Goal: Feedback & Contribution: Contribute content

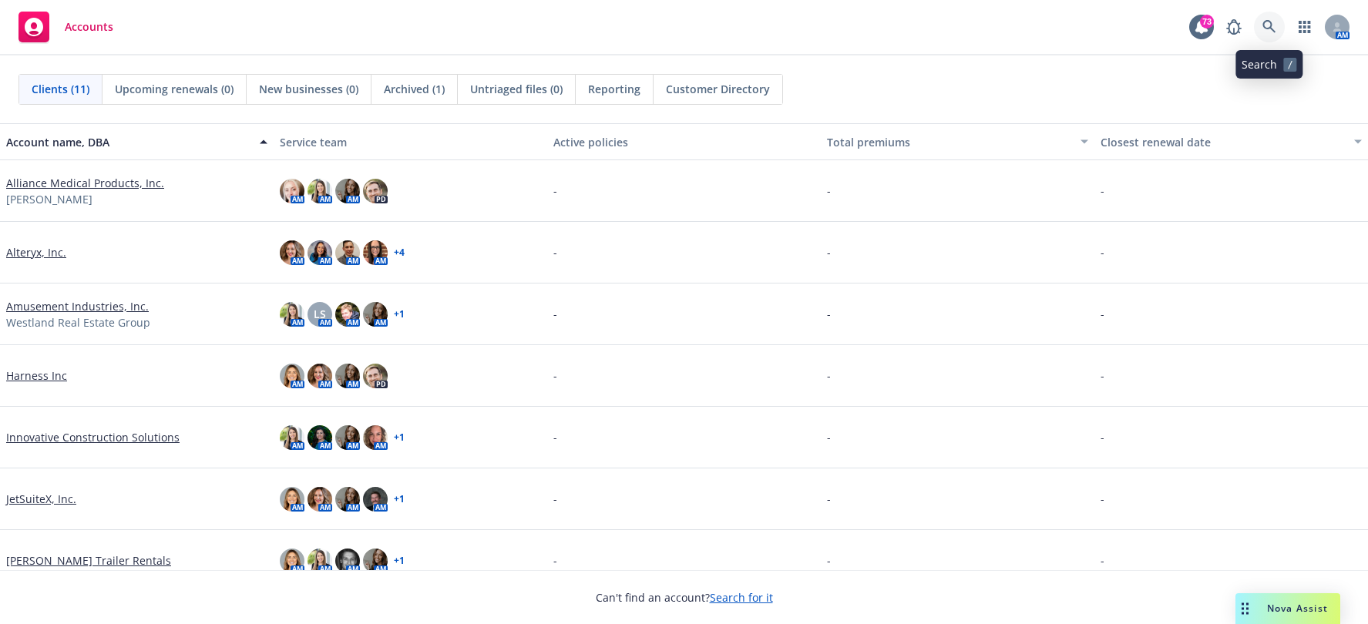
click at [1273, 31] on icon at bounding box center [1268, 26] width 13 height 13
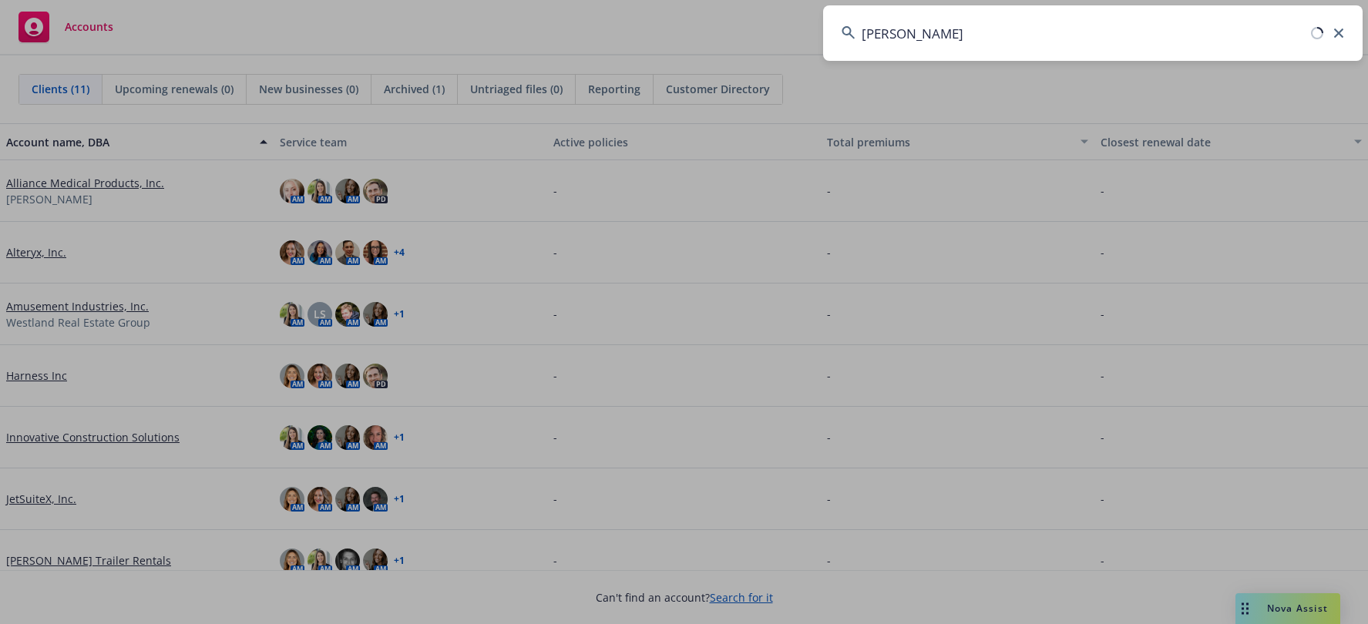
type input "[PERSON_NAME]"
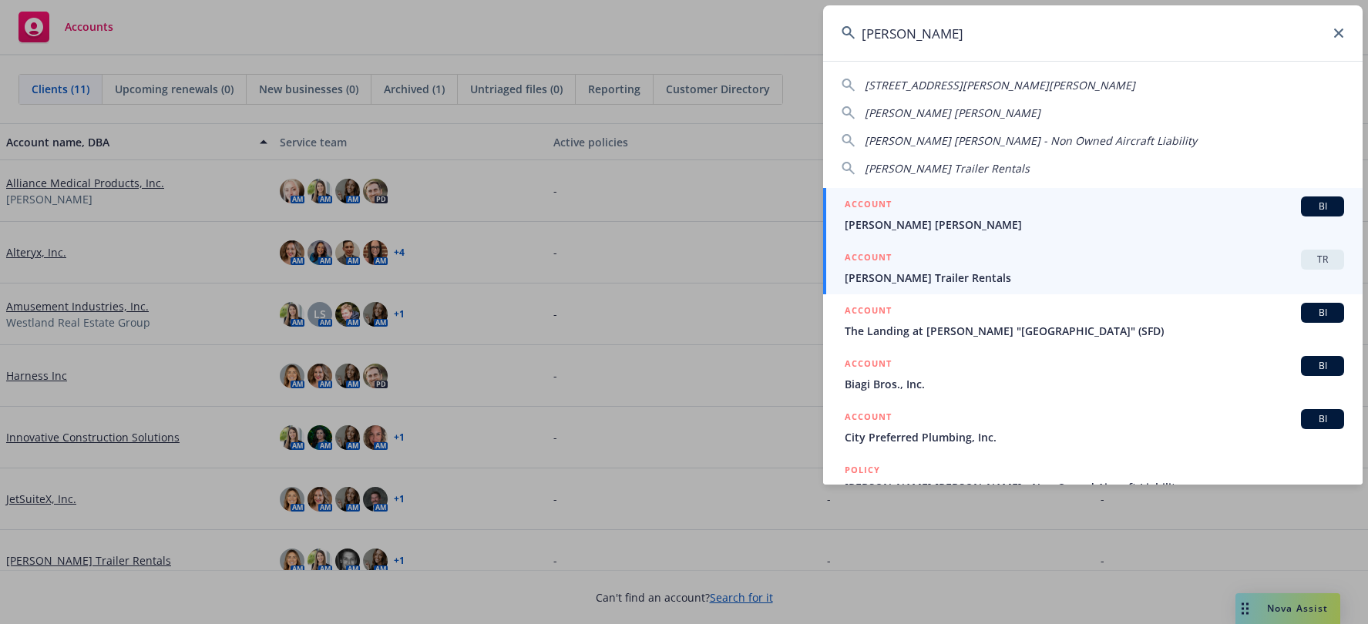
click at [1076, 278] on span "[PERSON_NAME] Trailer Rentals" at bounding box center [1093, 278] width 499 height 16
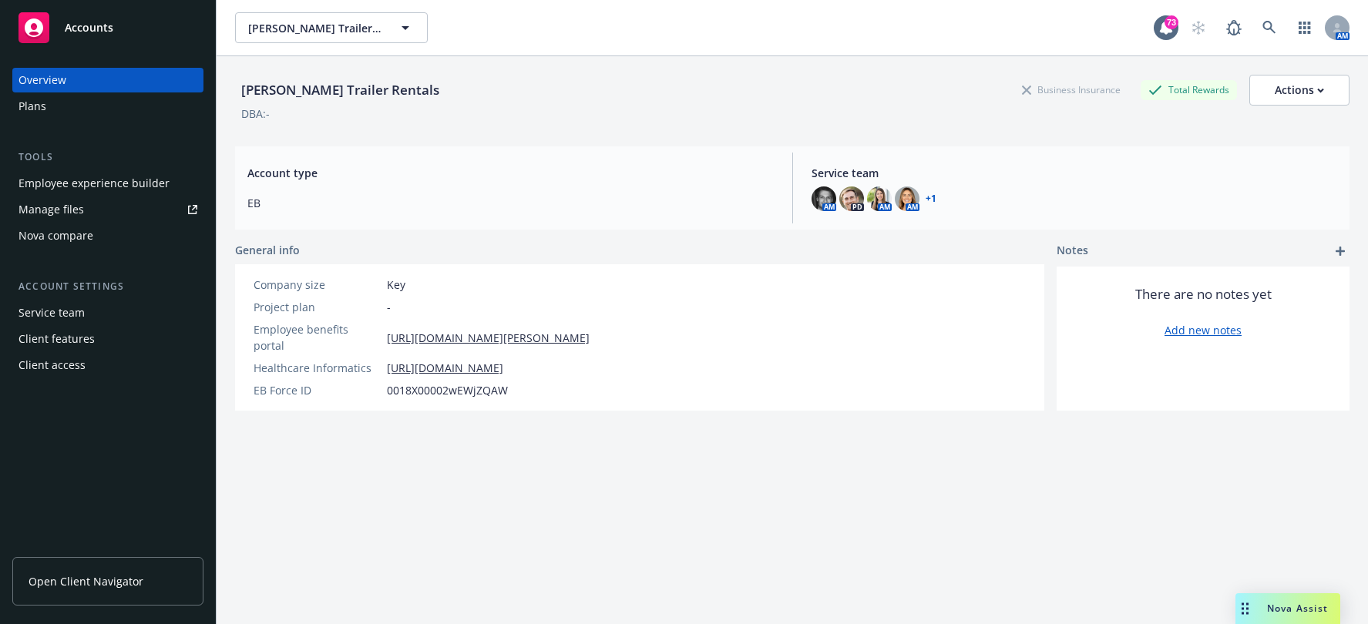
click at [100, 190] on div "Employee experience builder" at bounding box center [93, 183] width 151 height 25
click at [103, 204] on link "Manage files" at bounding box center [107, 209] width 191 height 25
click at [91, 107] on div "Plans" at bounding box center [107, 106] width 179 height 25
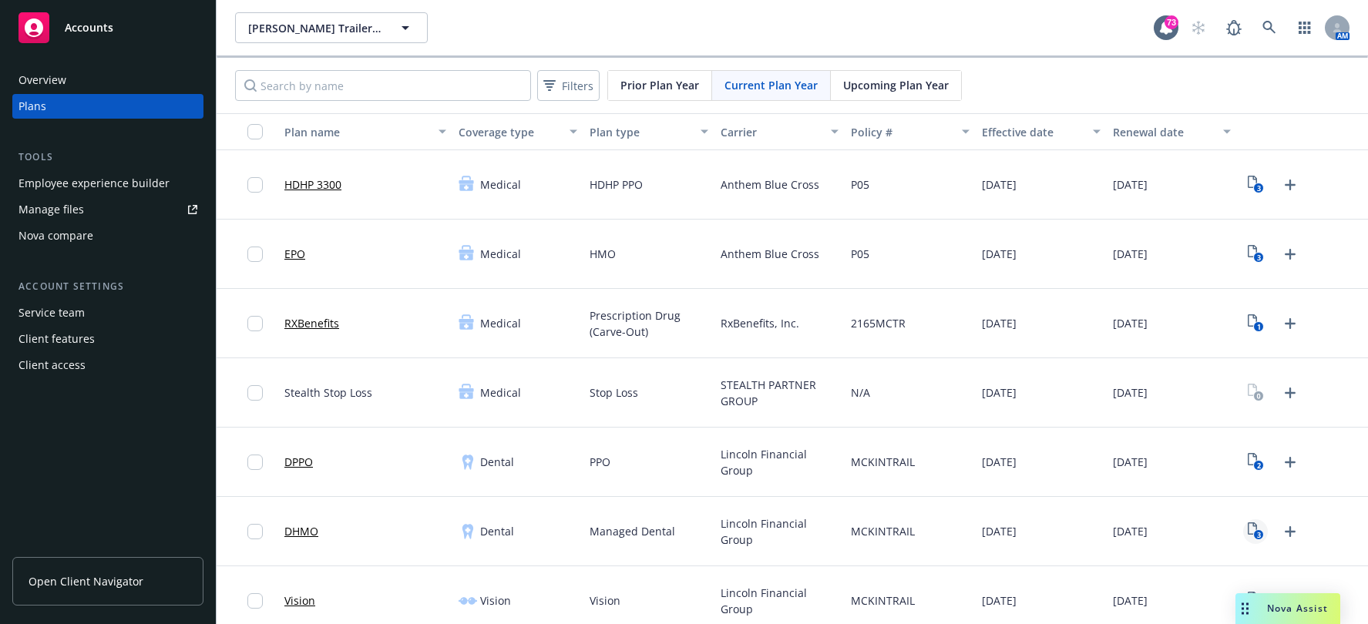
click at [1247, 528] on icon "3" at bounding box center [1255, 531] width 16 height 18
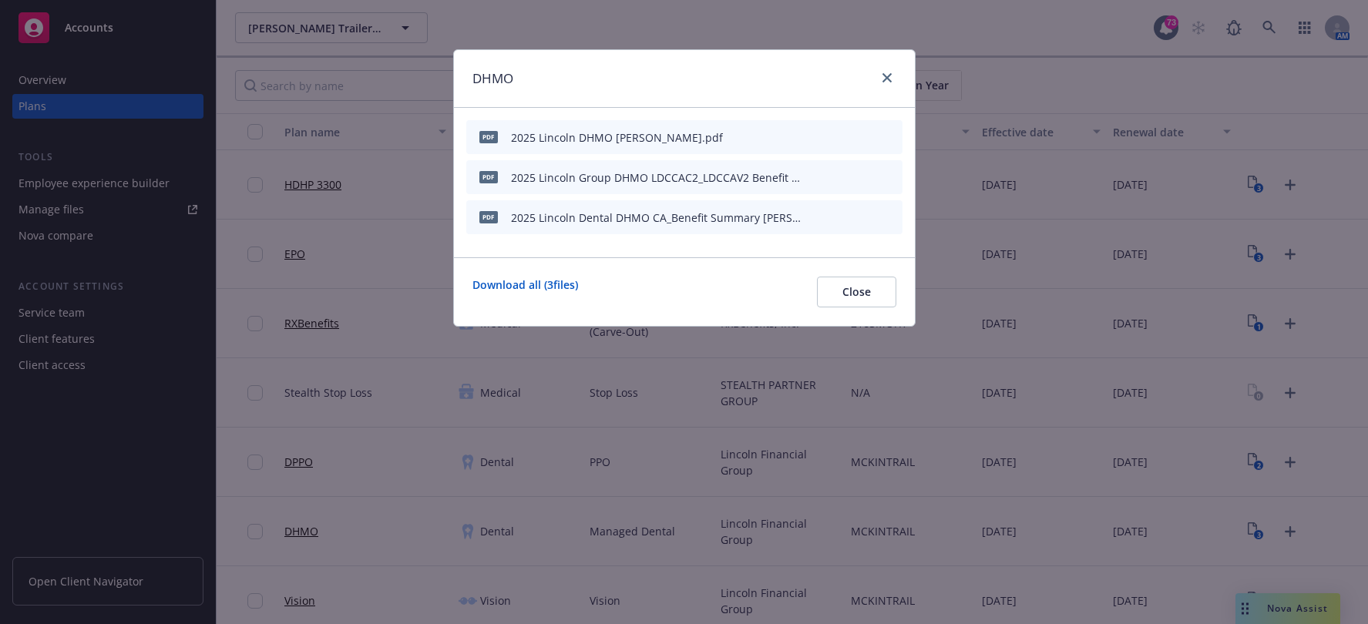
click at [867, 179] on icon "preview file" at bounding box center [863, 176] width 14 height 11
click at [867, 143] on button at bounding box center [865, 137] width 14 height 16
click at [865, 138] on icon "preview file" at bounding box center [863, 136] width 14 height 11
click at [836, 278] on button "Close" at bounding box center [856, 292] width 79 height 31
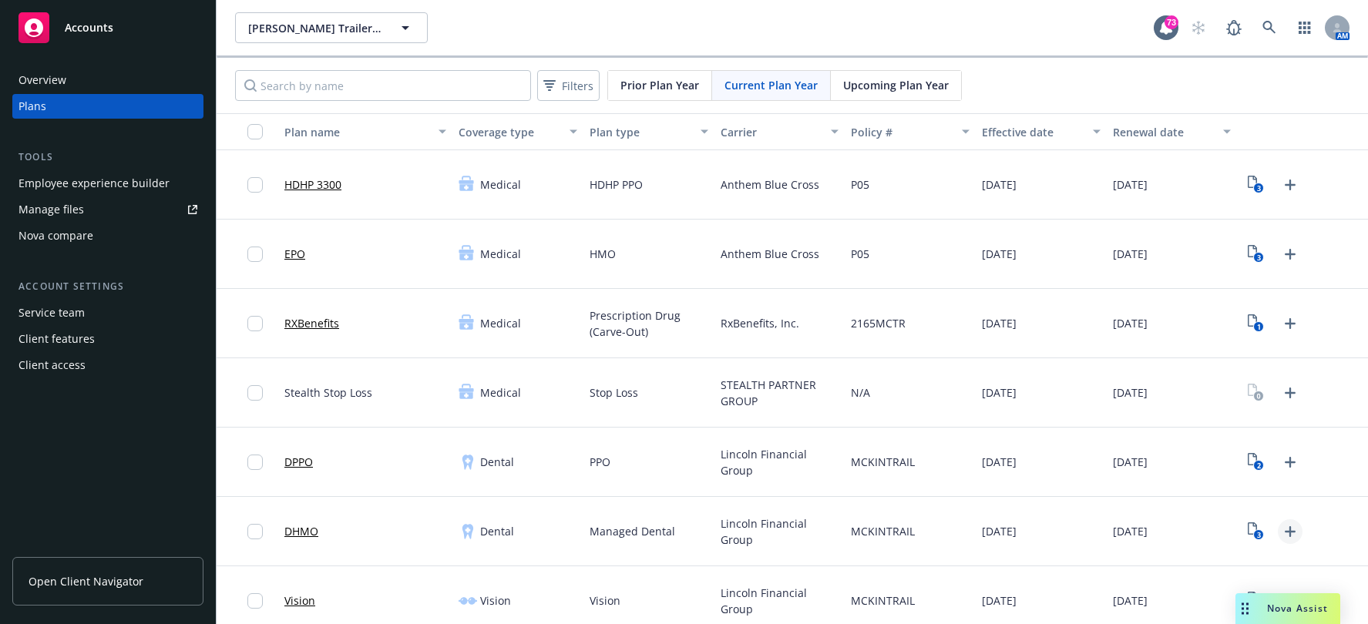
click at [1284, 534] on icon "Upload Plan Documents" at bounding box center [1290, 531] width 18 height 18
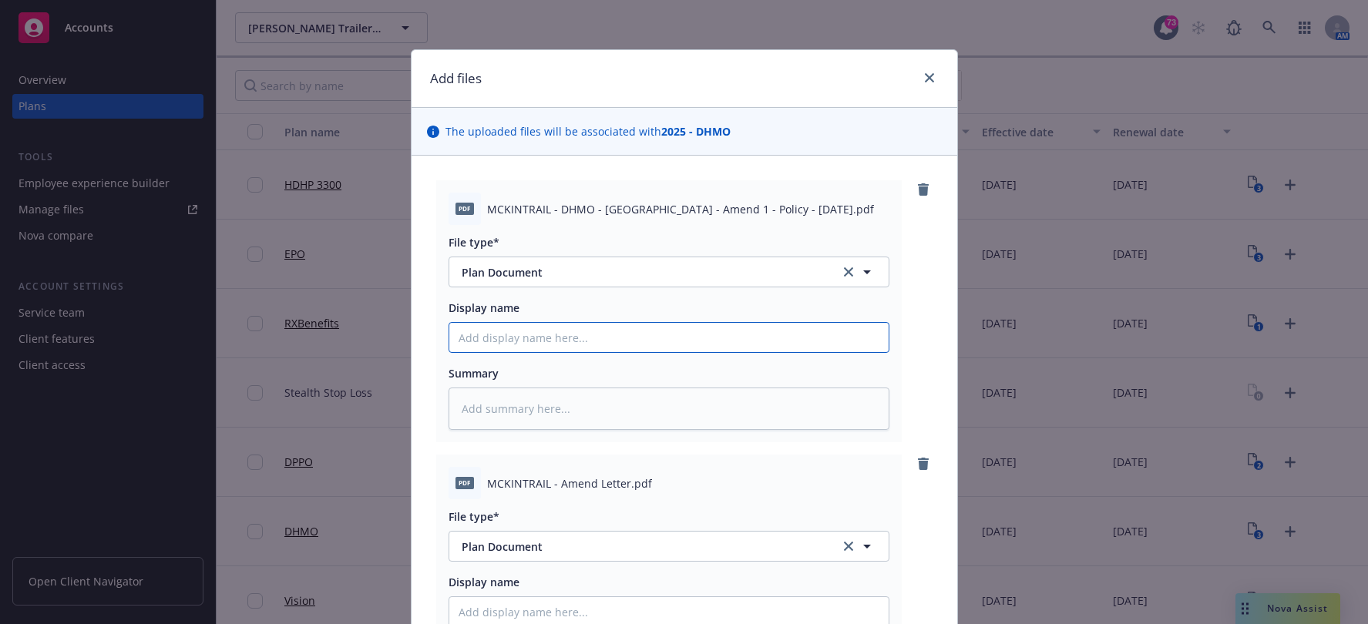
click at [541, 343] on input "Display name" at bounding box center [668, 337] width 439 height 29
click at [585, 330] on input "Display name" at bounding box center [668, 337] width 439 height 29
type textarea "x"
type input "2"
type textarea "x"
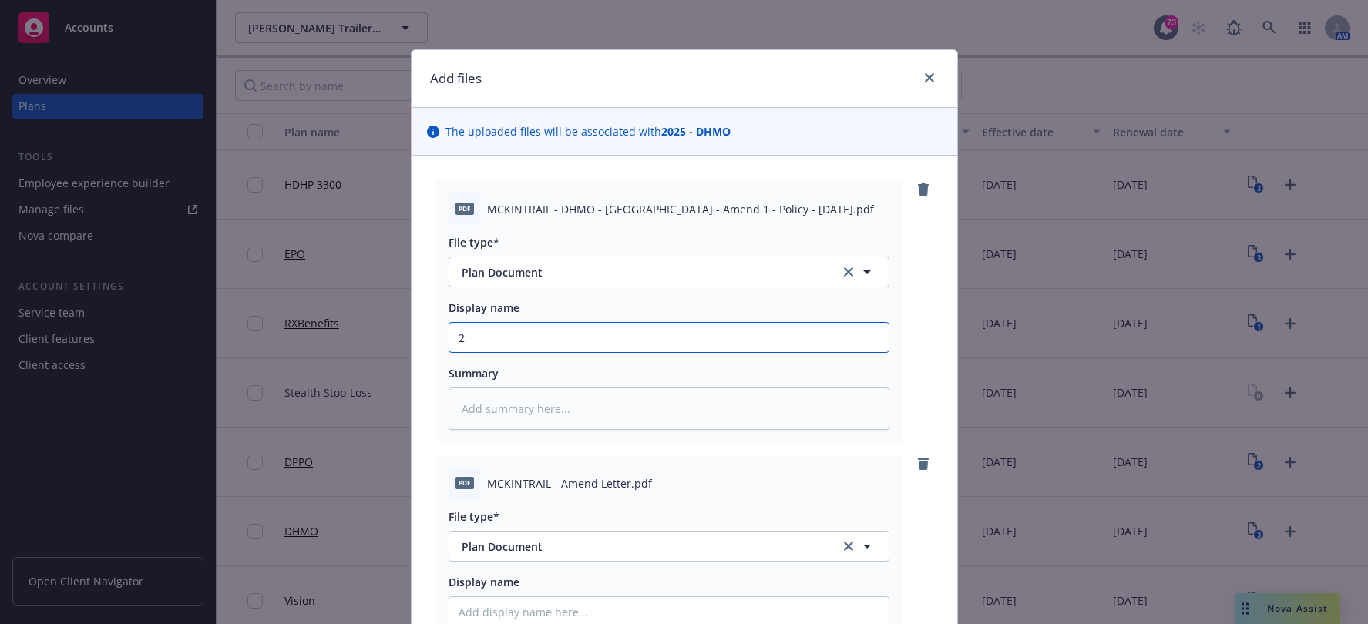
type input "20"
type textarea "x"
type input "202"
type textarea "x"
type input "2025"
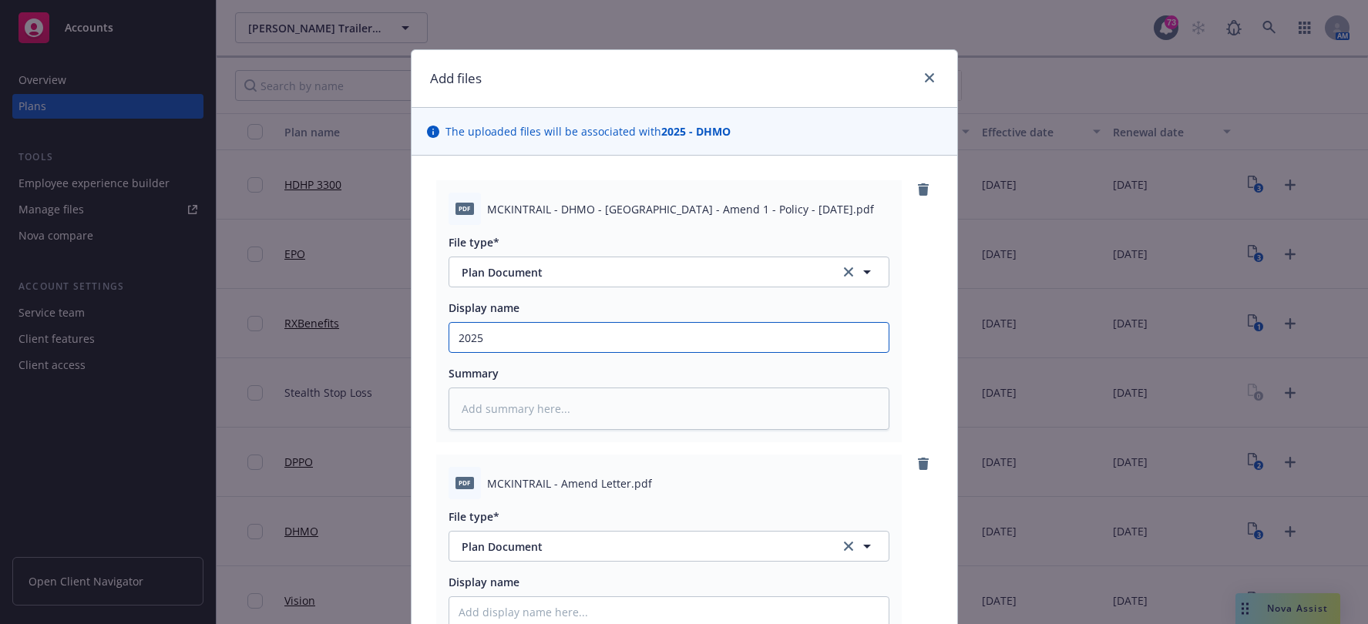
type textarea "x"
type input "2025"
type textarea "x"
type input "2025 L"
type textarea "x"
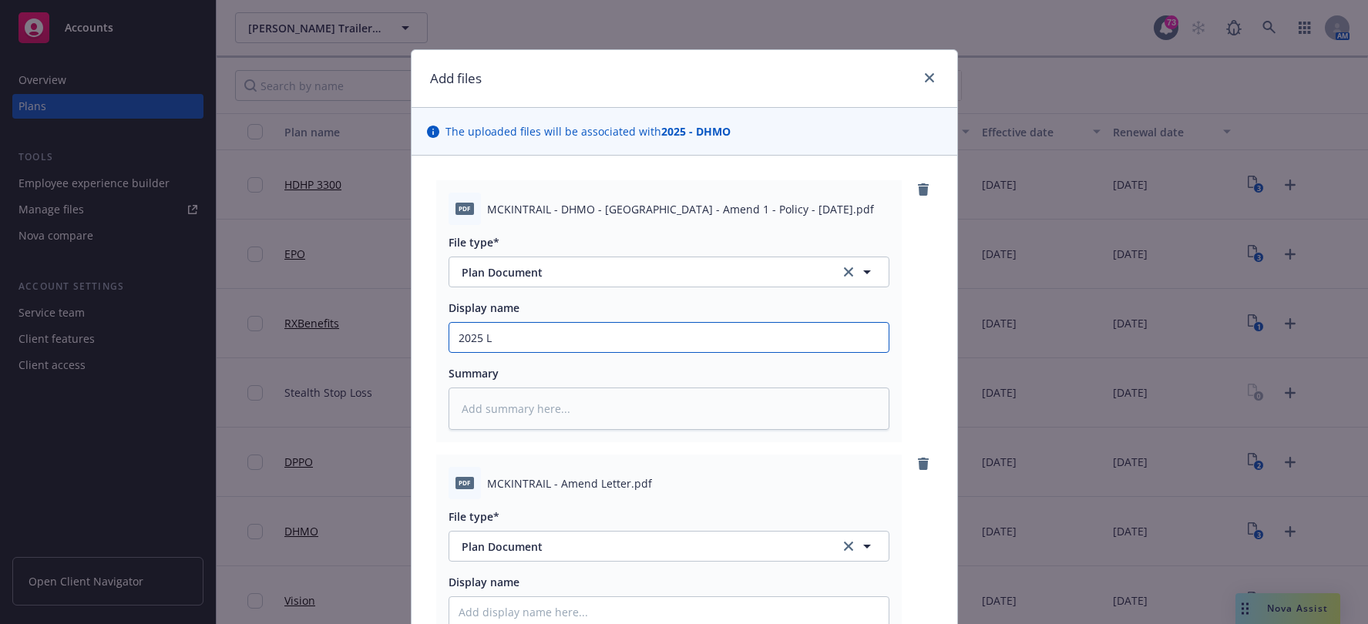
type input "2025 Li"
type textarea "x"
type input "2025 Lin"
type textarea "x"
type input "2025 Linc"
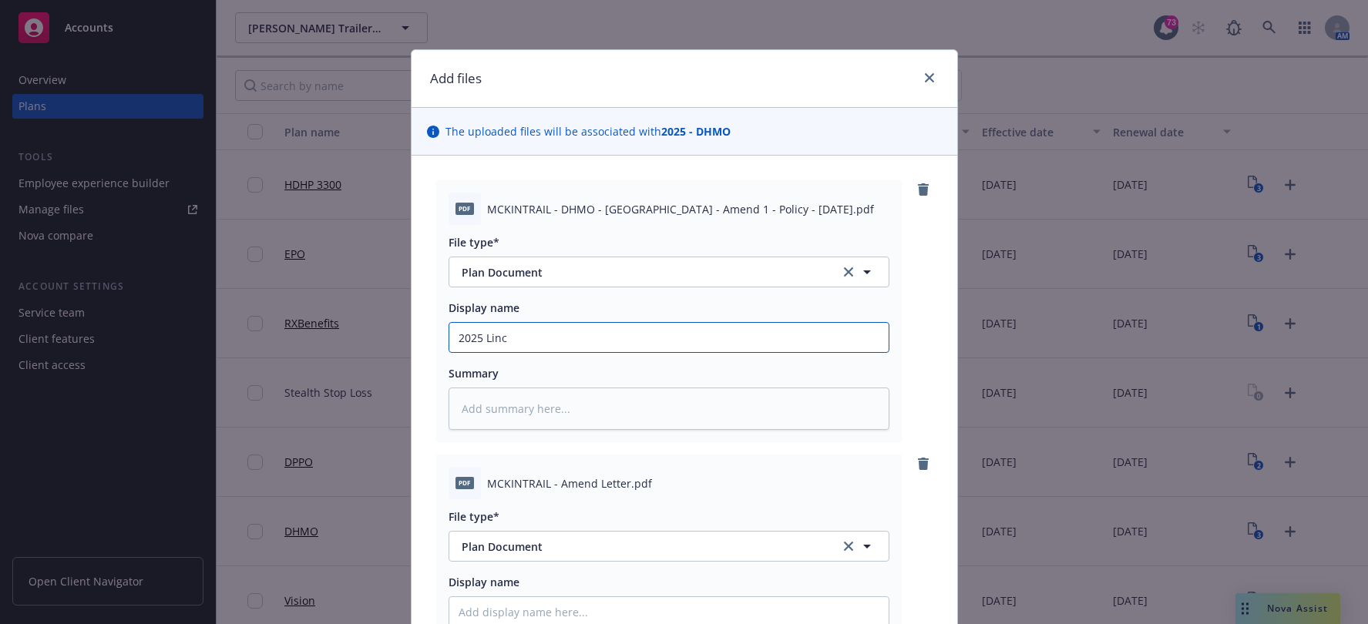
type textarea "x"
type input "2025 Linco"
type textarea "x"
type input "2025 Lincol"
type textarea "x"
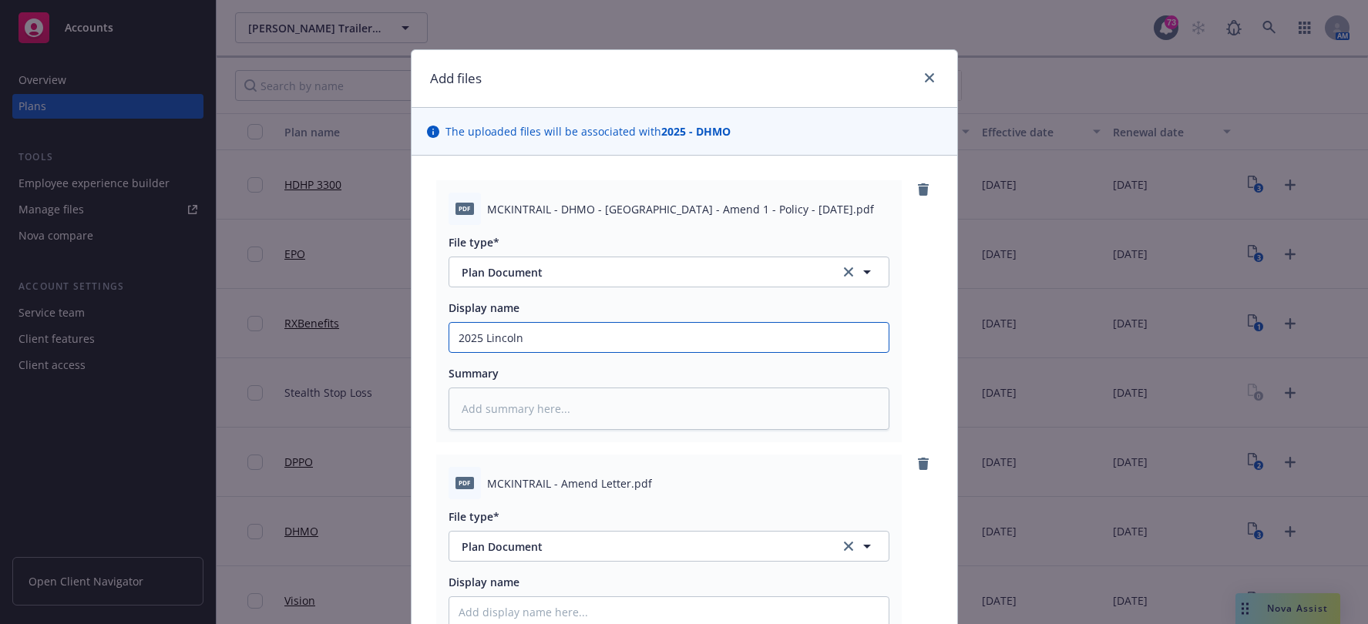
type input "2025 Lincoln"
type textarea "x"
type input "2025 Lincoln D"
type textarea "x"
type input "2025 Lincoln DH"
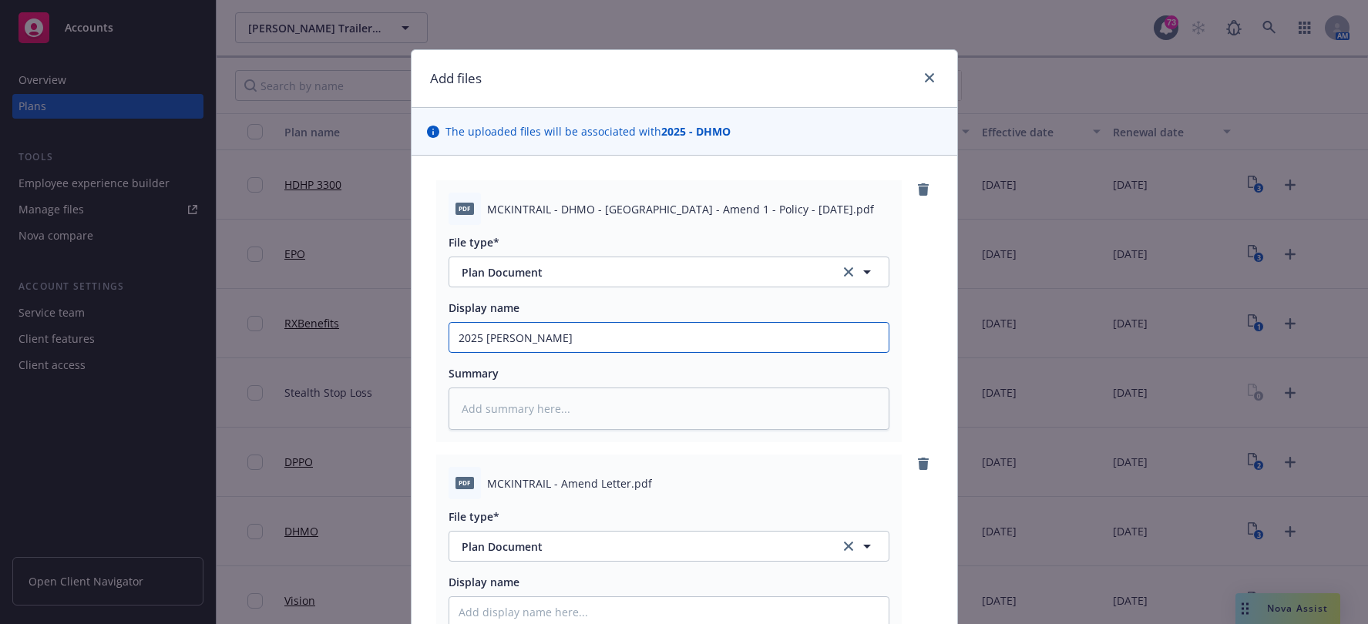
type textarea "x"
type input "2025 Lincoln DHM"
type textarea "x"
type input "2025 Lincoln DHMO"
type textarea "x"
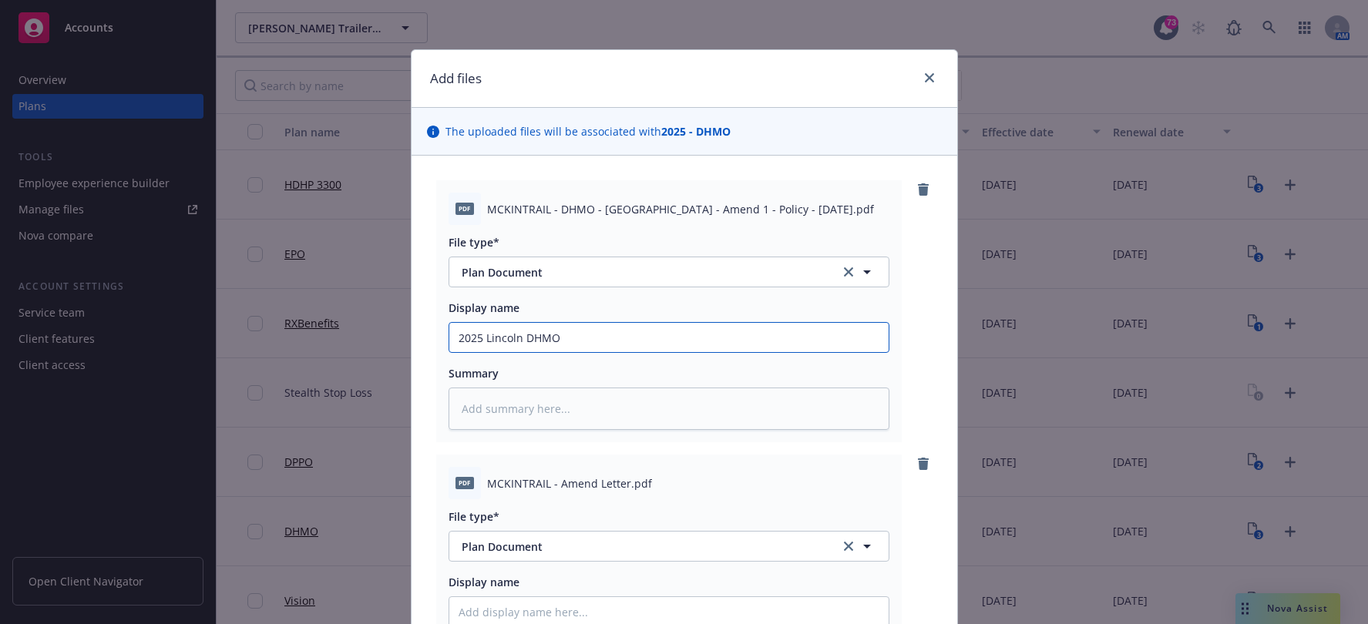
type input "2025 Lincoln DHMOP"
type textarea "x"
type input "2025 Lincoln DHMO"
type textarea "x"
type input "2025 Lincoln DHMO"
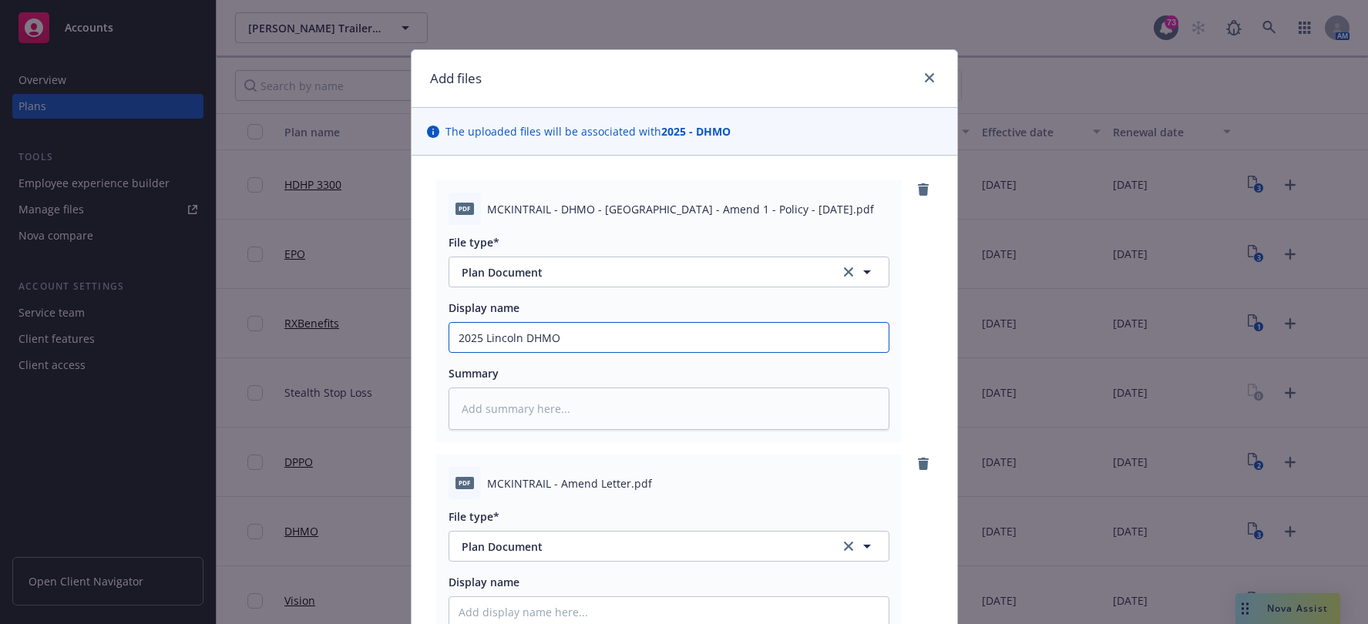
type textarea "x"
type input "2025 Lincoln DHMO A"
type textarea "x"
type input "2025 Lincoln DHMO Am"
type textarea "x"
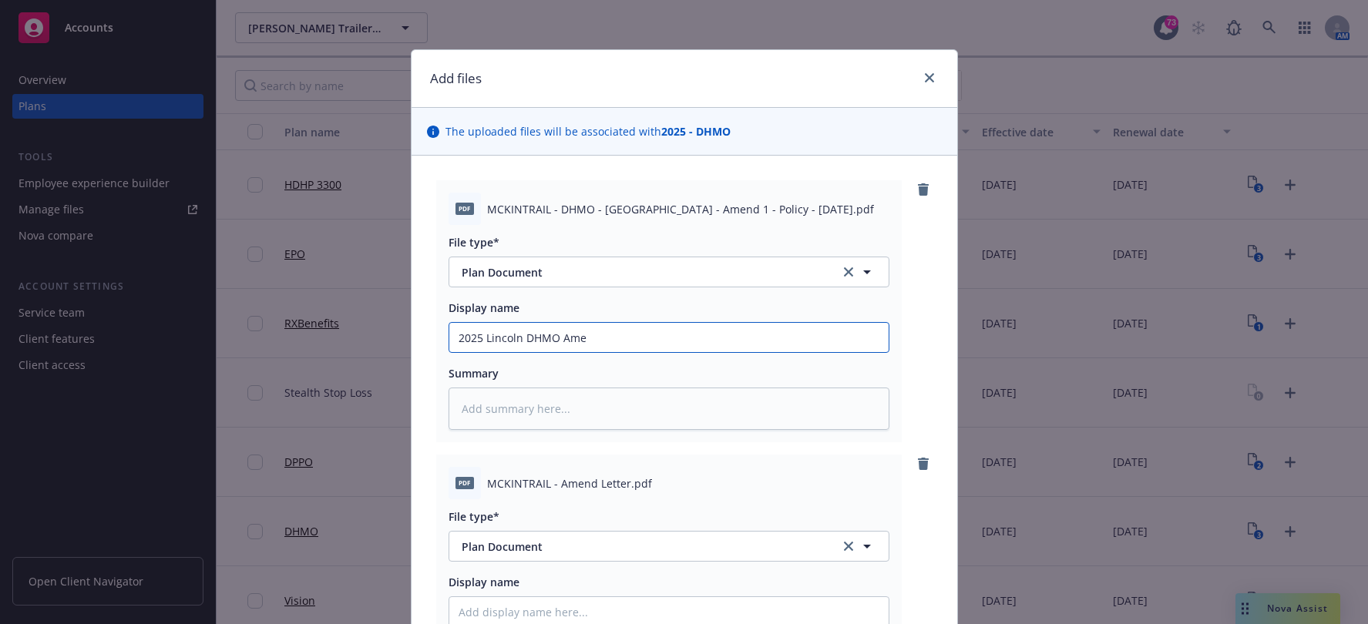
type input "2025 Lincoln DHMO Amen"
type textarea "x"
type input "2025 Lincoln DHMO Amend"
type textarea "x"
type input "2025 Lincoln DHMO Amende"
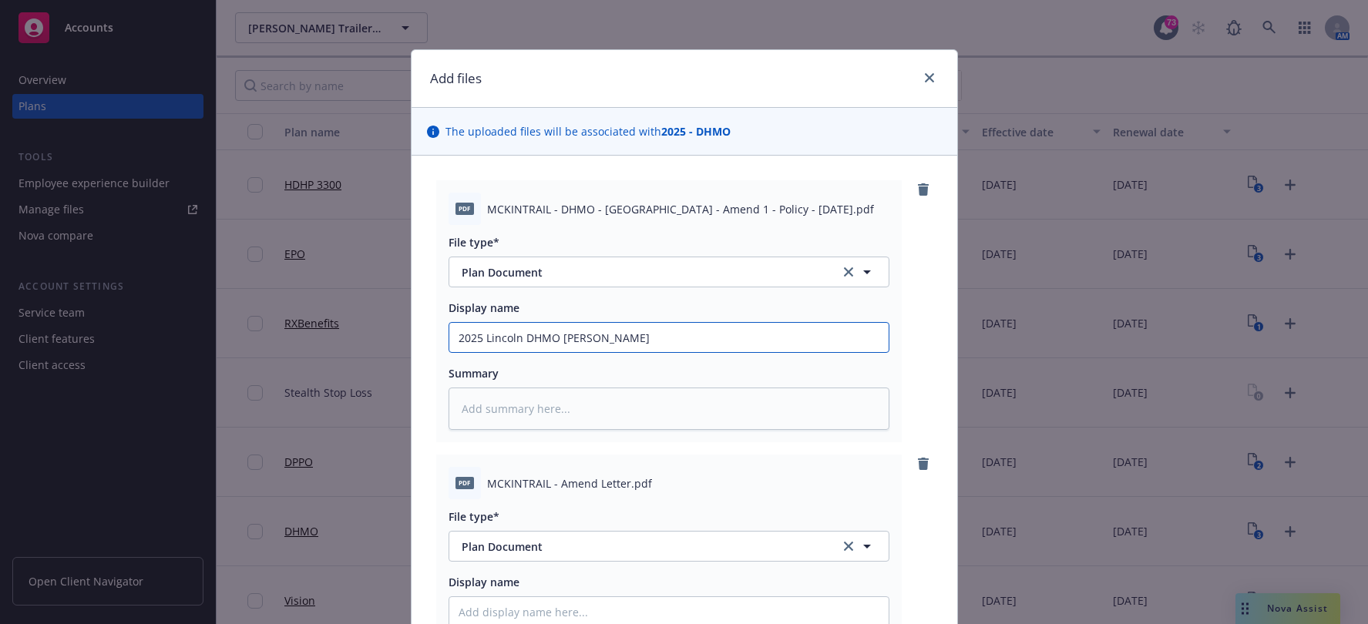
type textarea "x"
type input "2025 Lincoln DHMO Amended"
type textarea "x"
type input "2025 Lincoln DHMO Amended P"
type textarea "x"
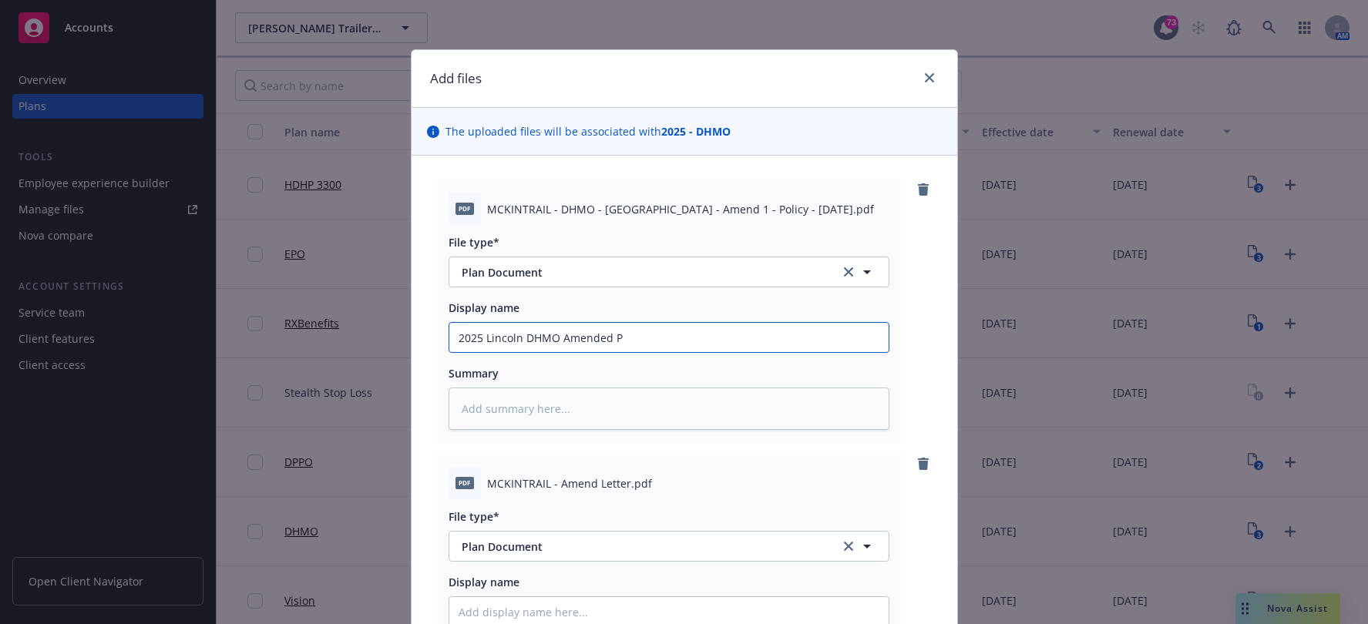
type input "2025 Lincoln DHMO Amended Pl"
type textarea "x"
type input "2025 Lincoln DHMO Amended P"
type textarea "x"
type input "2025 Lincoln DHMO Amended Po"
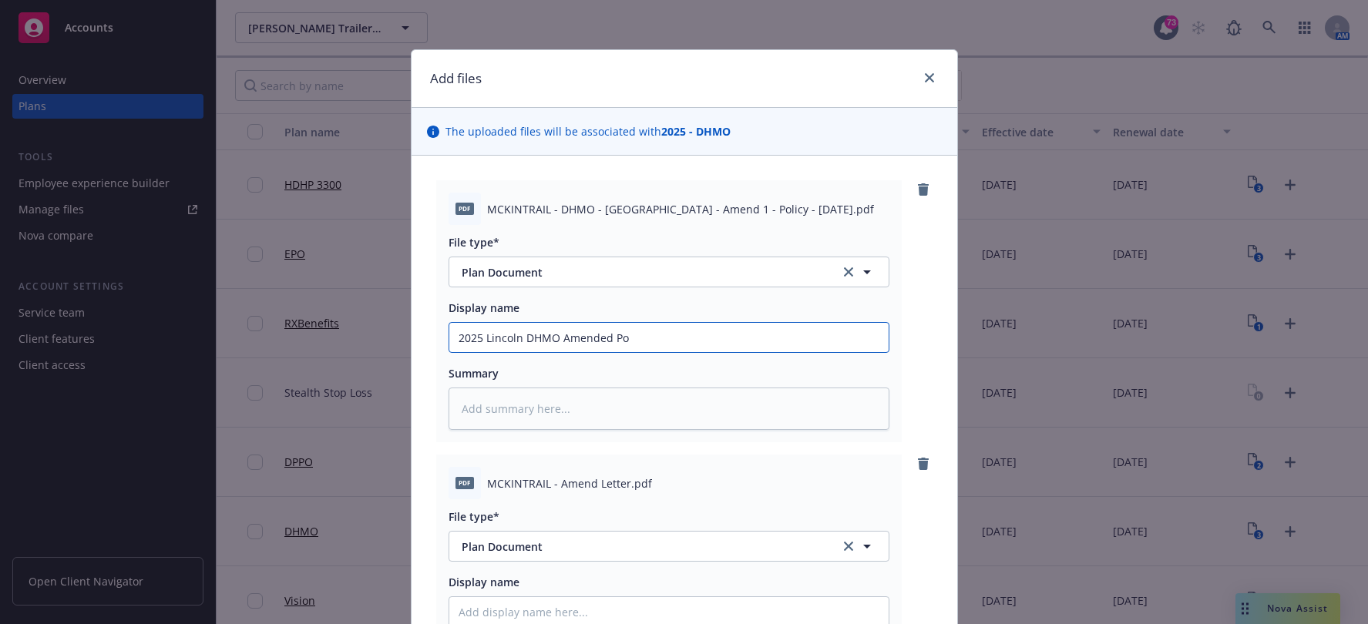
type textarea "x"
type input "2025 Lincoln DHMO Amended Pol"
type textarea "x"
type input "2025 Lincoln DHMO Amended Poli"
type textarea "x"
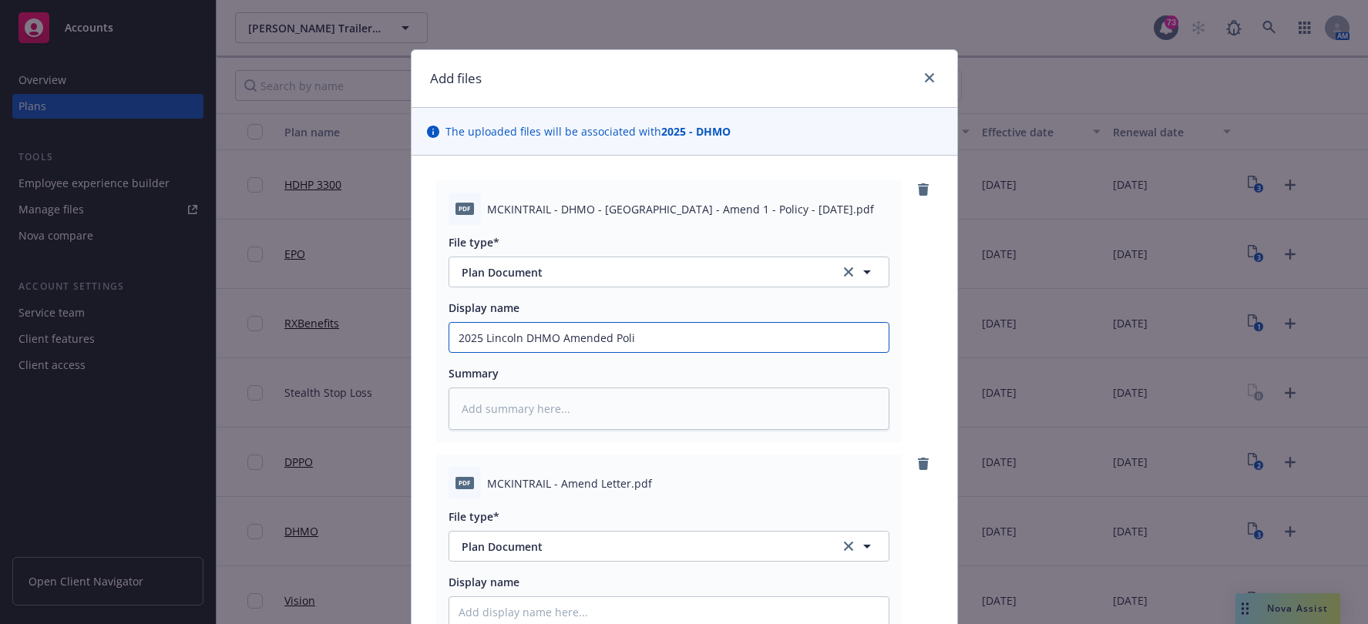
type input "2025 Lincoln DHMO Amended Polic"
type textarea "x"
type input "2025 Lincoln DHMO Amended Policy"
click at [587, 605] on input "Display name" at bounding box center [668, 611] width 439 height 29
type textarea "x"
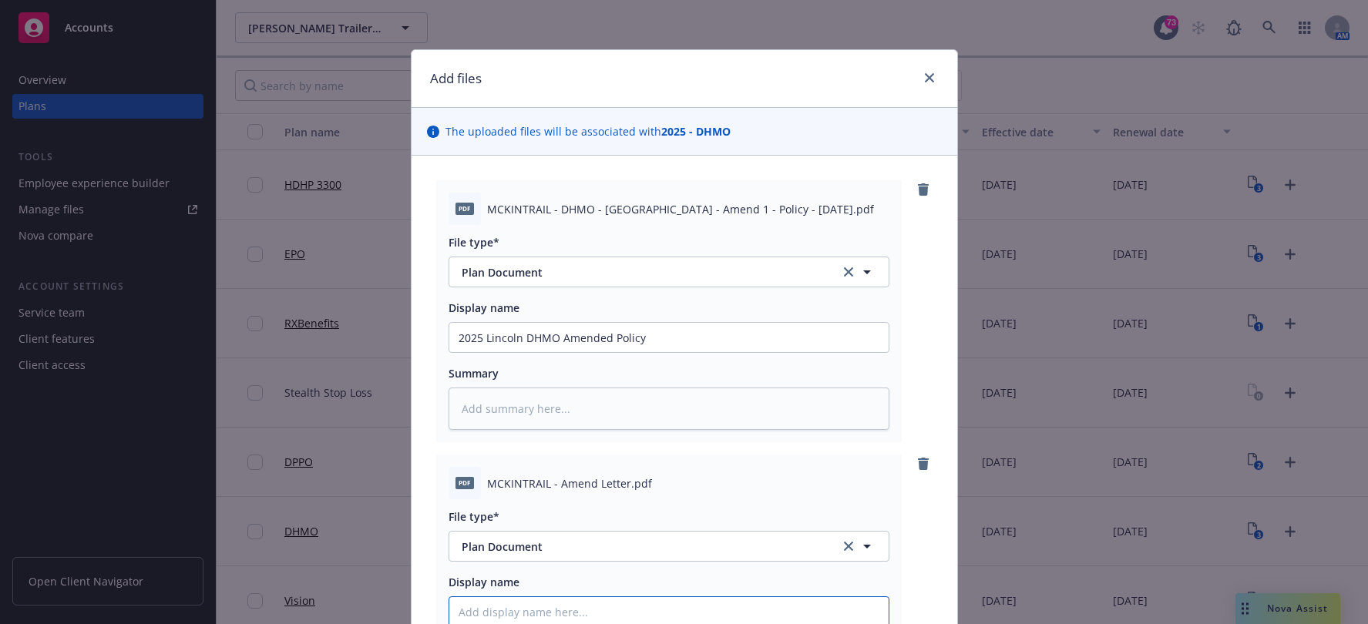
type input "2"
type textarea "x"
type input "20"
type textarea "x"
type input "202"
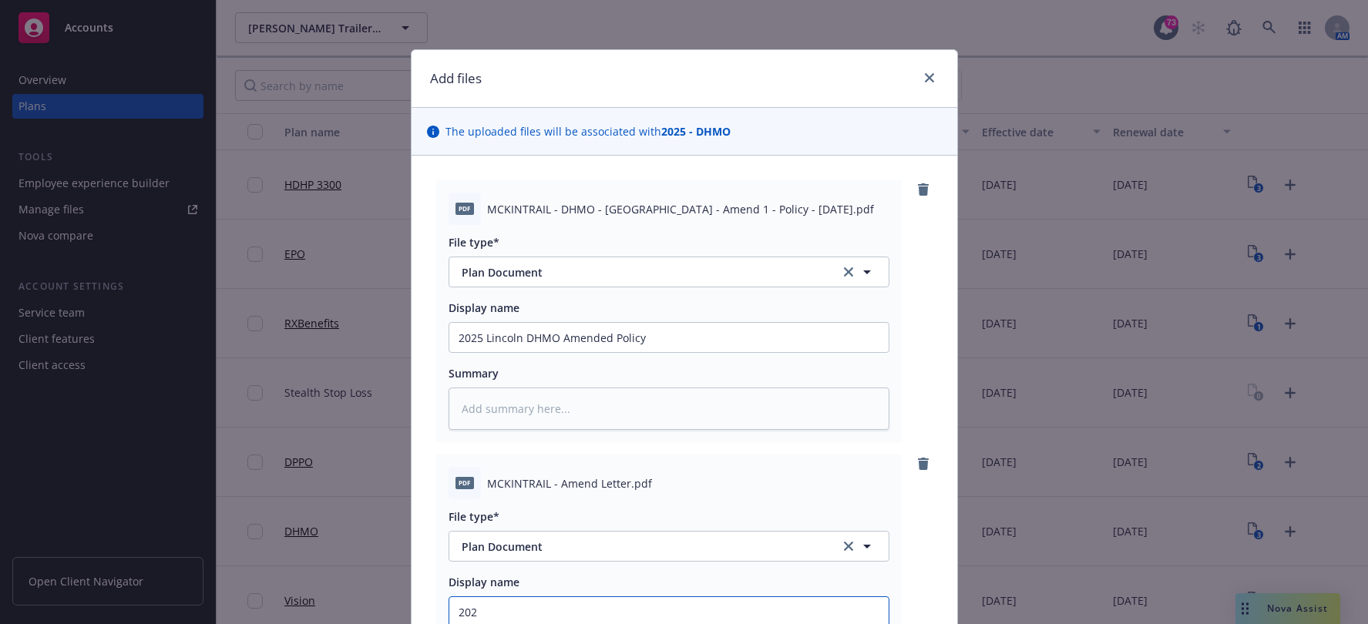
type textarea "x"
type input "2025"
type textarea "x"
type input "2025"
type textarea "x"
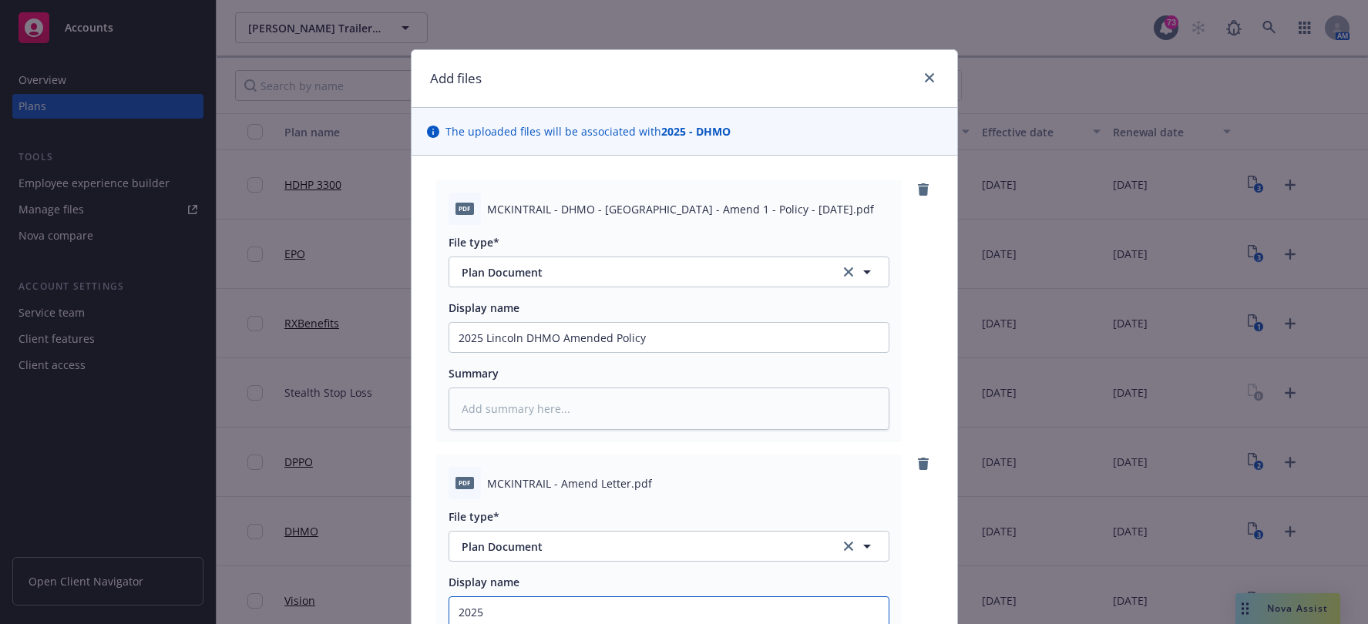
type input "2025 L"
type textarea "x"
type input "2025 LI"
type textarea "x"
type input "2025 LIN"
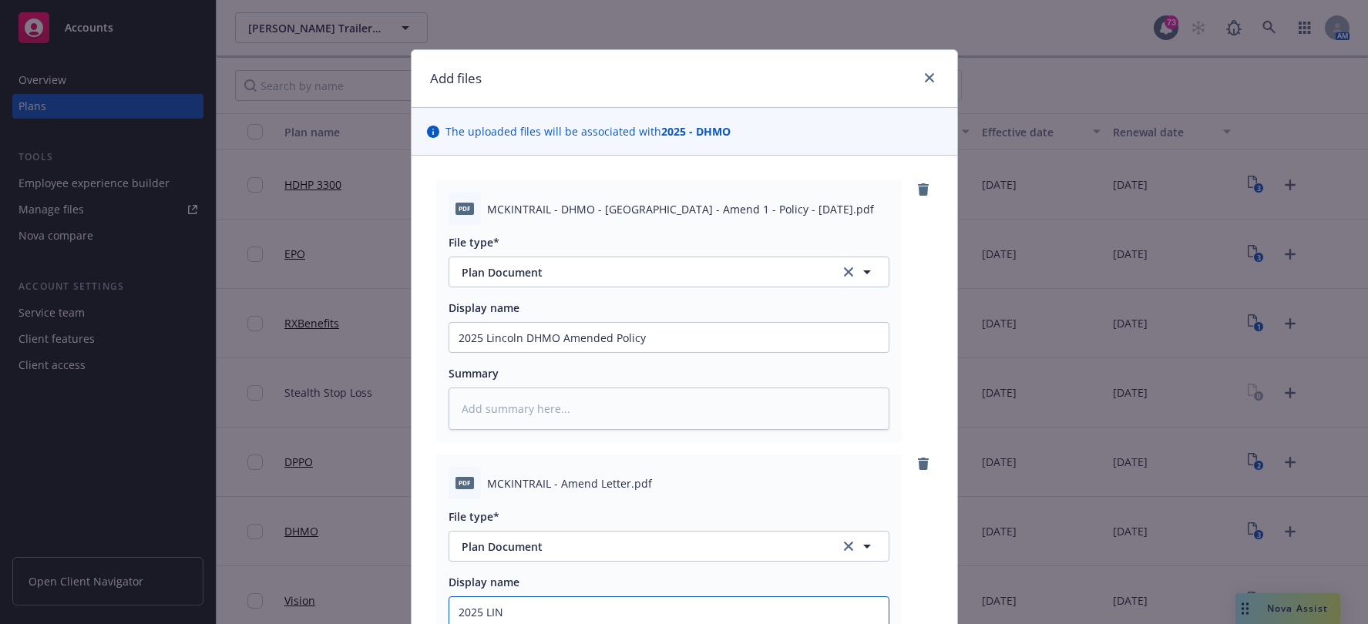
type textarea "x"
type input "2025 LINC"
type textarea "x"
type input "2025 LINCO"
type textarea "x"
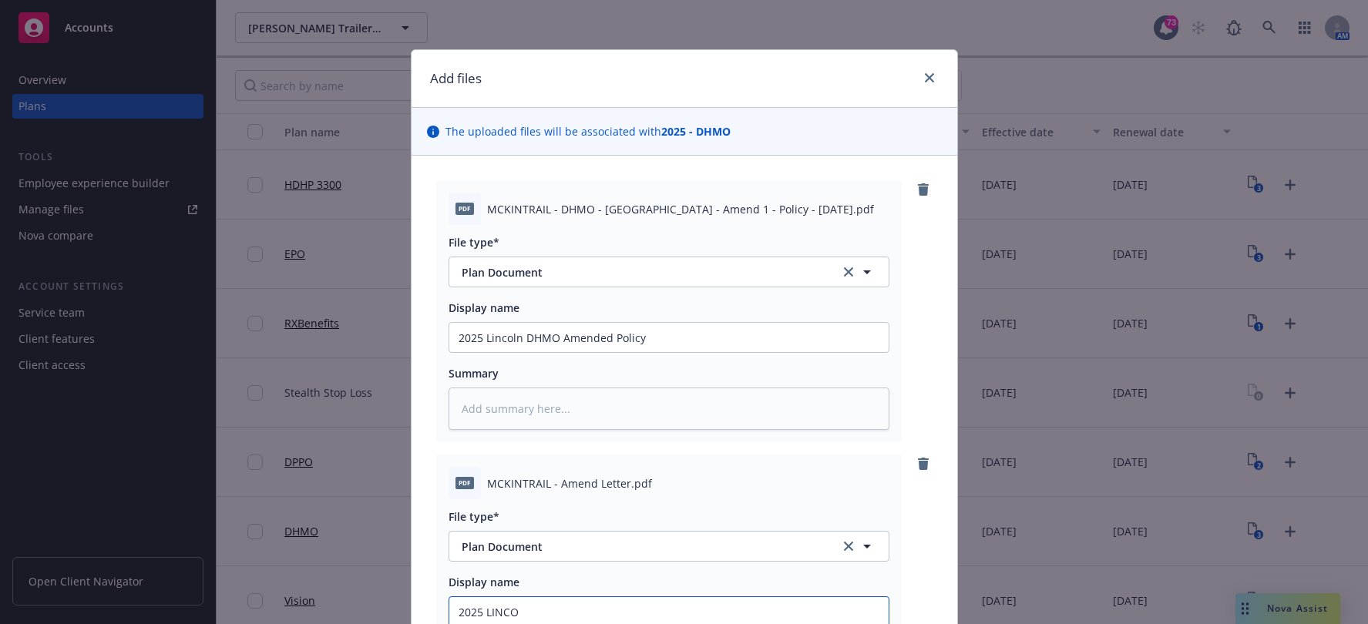
type input "2025 LINC"
type textarea "x"
type input "2025 LIN"
type textarea "x"
type input "2025 LI"
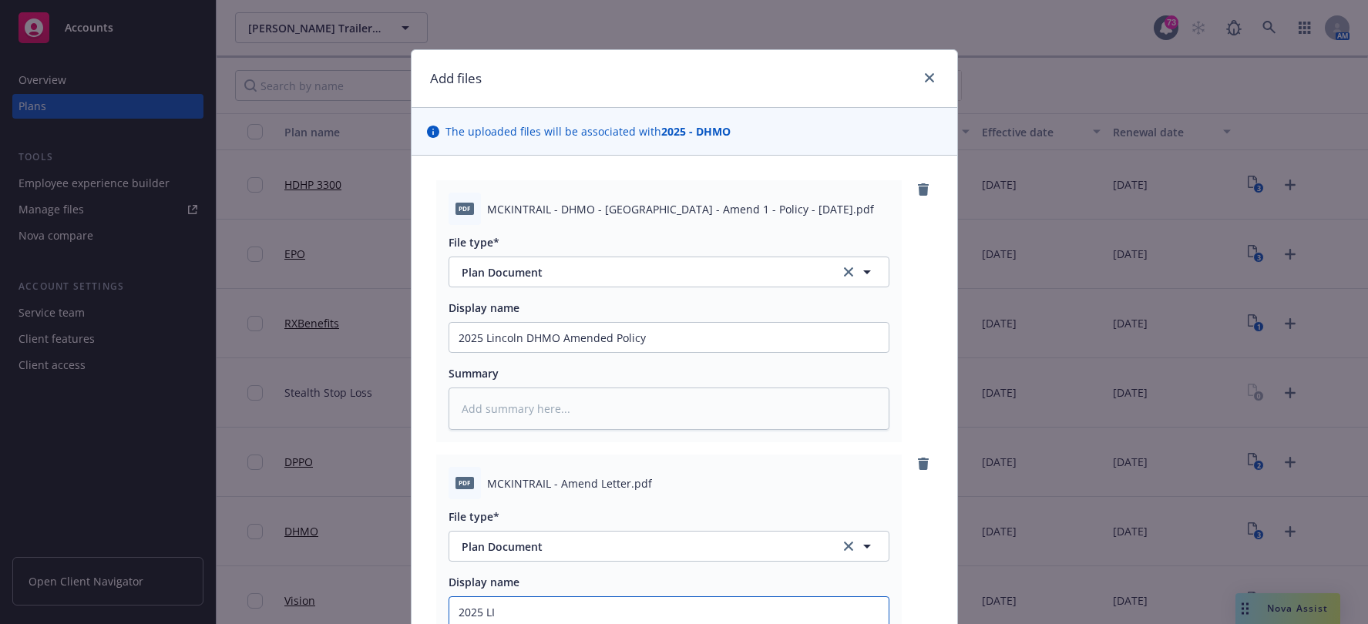
type textarea "x"
type input "2025 L"
type textarea "x"
type input "2025 Lo"
type textarea "x"
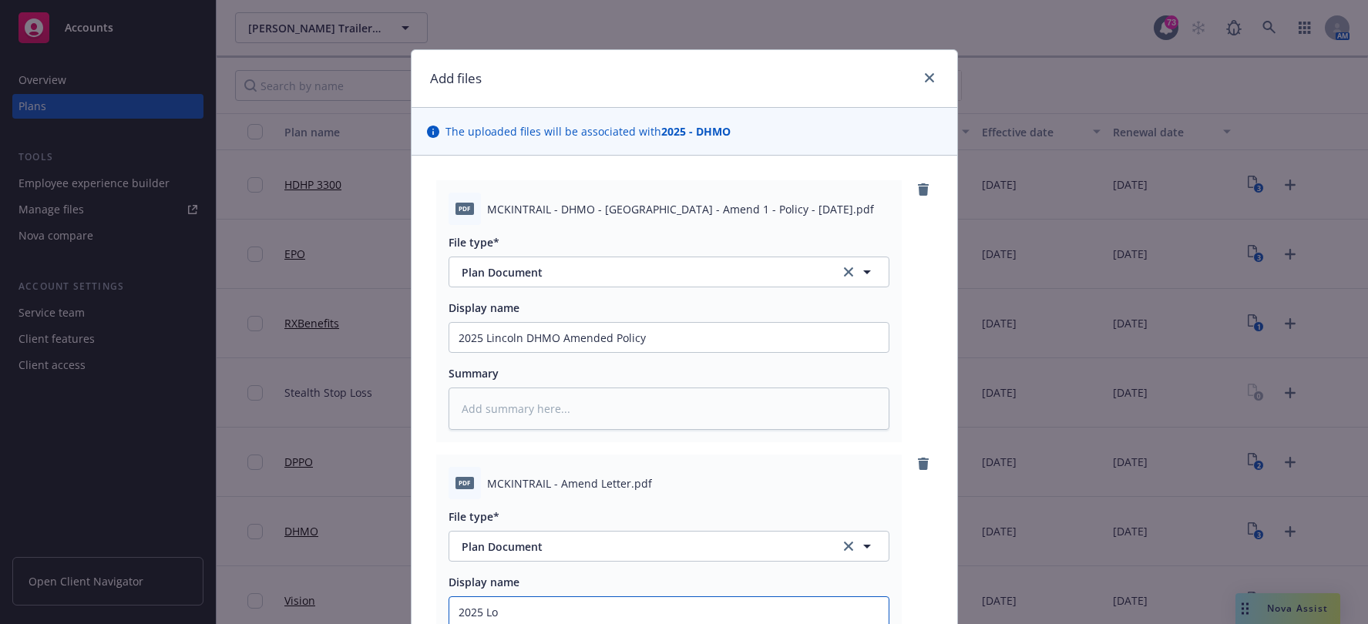
type input "2025 L"
type textarea "x"
type input "2025 Li"
type textarea "x"
type input "2025 Lin"
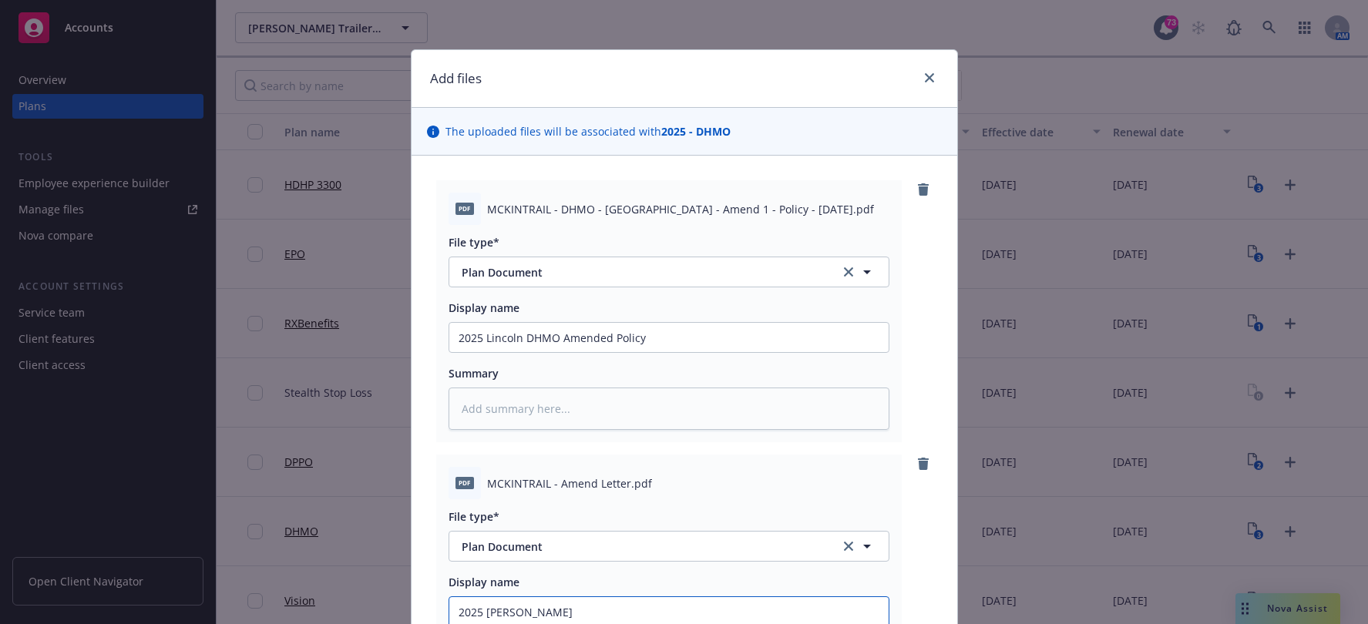
type textarea "x"
type input "2025 Linc"
type textarea "x"
type input "2025 Linco"
type textarea "x"
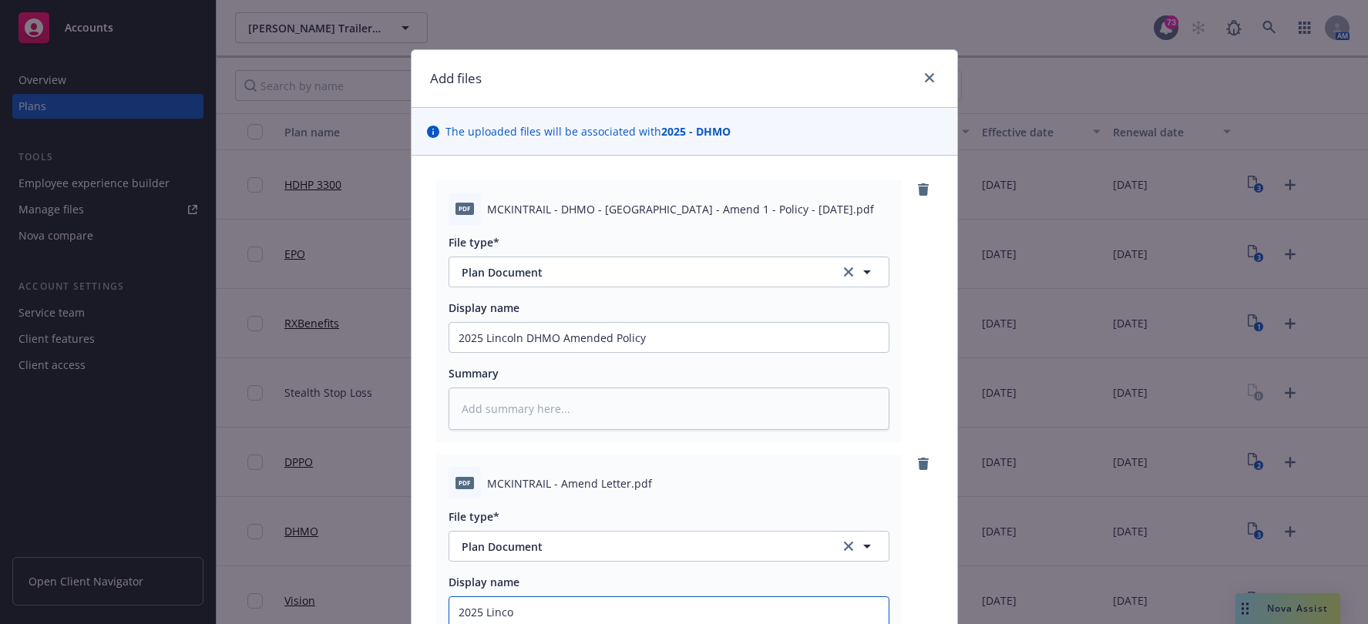
type input "2025 Lincol"
type textarea "x"
type input "2025 Lincoln"
type textarea "x"
type input "2025 Lincoln"
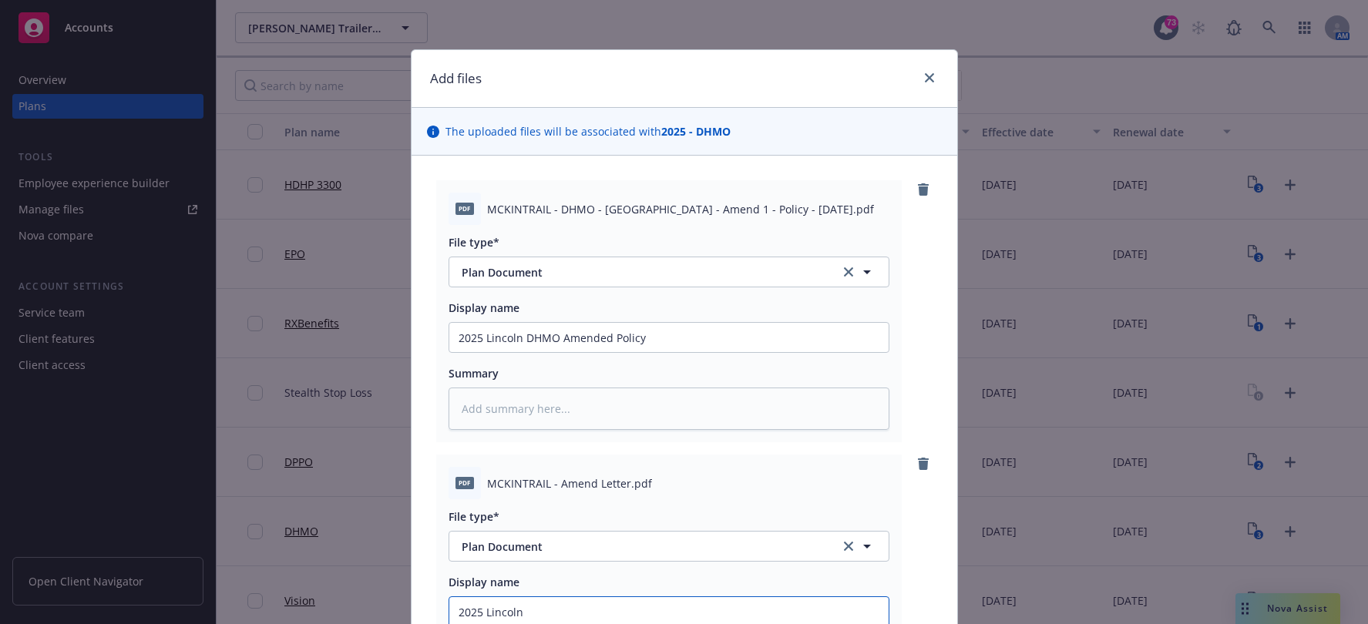
type textarea "x"
type input "2025 Lincoln A"
type textarea "x"
type input "2025 Lincoln Am"
type textarea "x"
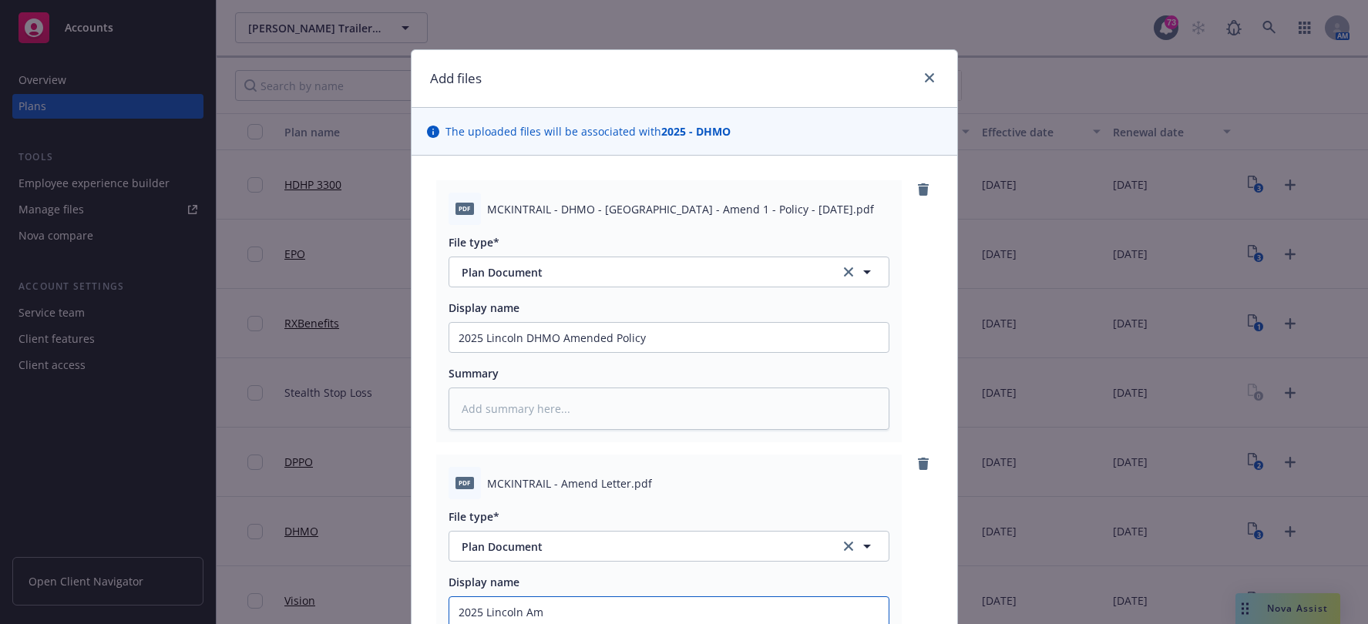
type input "2025 Lincoln Ame"
type textarea "x"
type input "2025 Lincoln Amen"
type textarea "x"
type input "2025 Lincoln Amend"
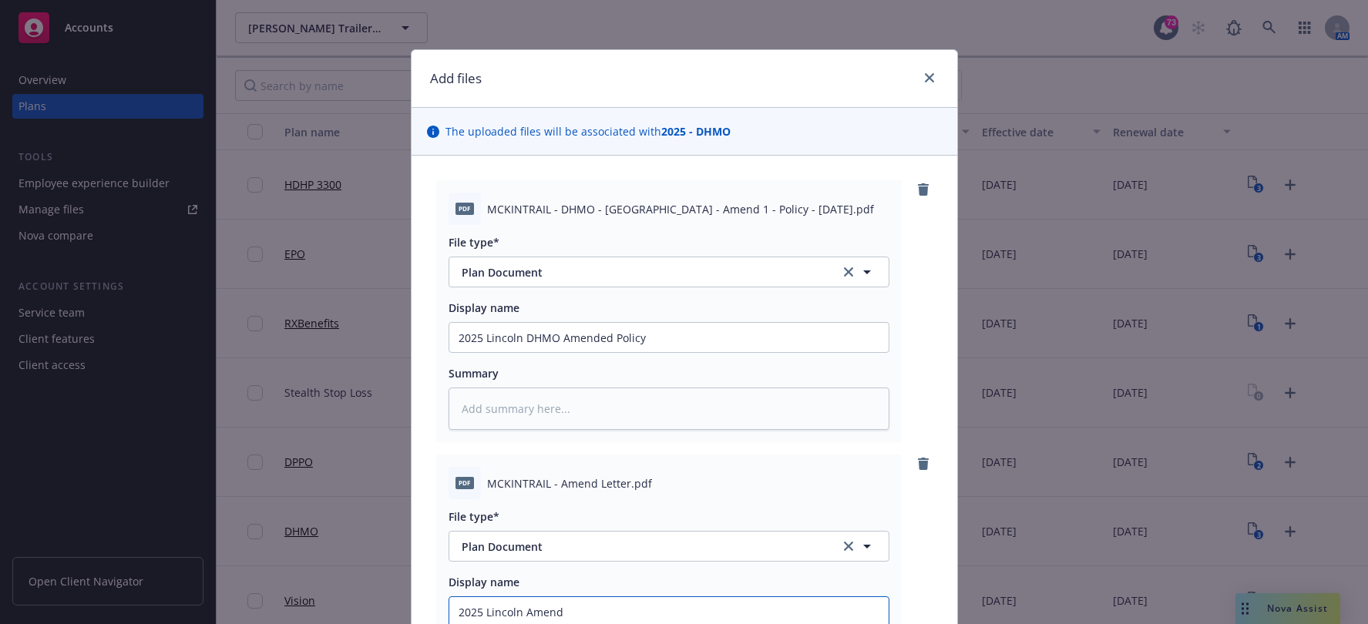
type textarea "x"
type input "2025 Lincoln Amendme"
type textarea "x"
type input "2025 Lincoln Amendmen"
type textarea "x"
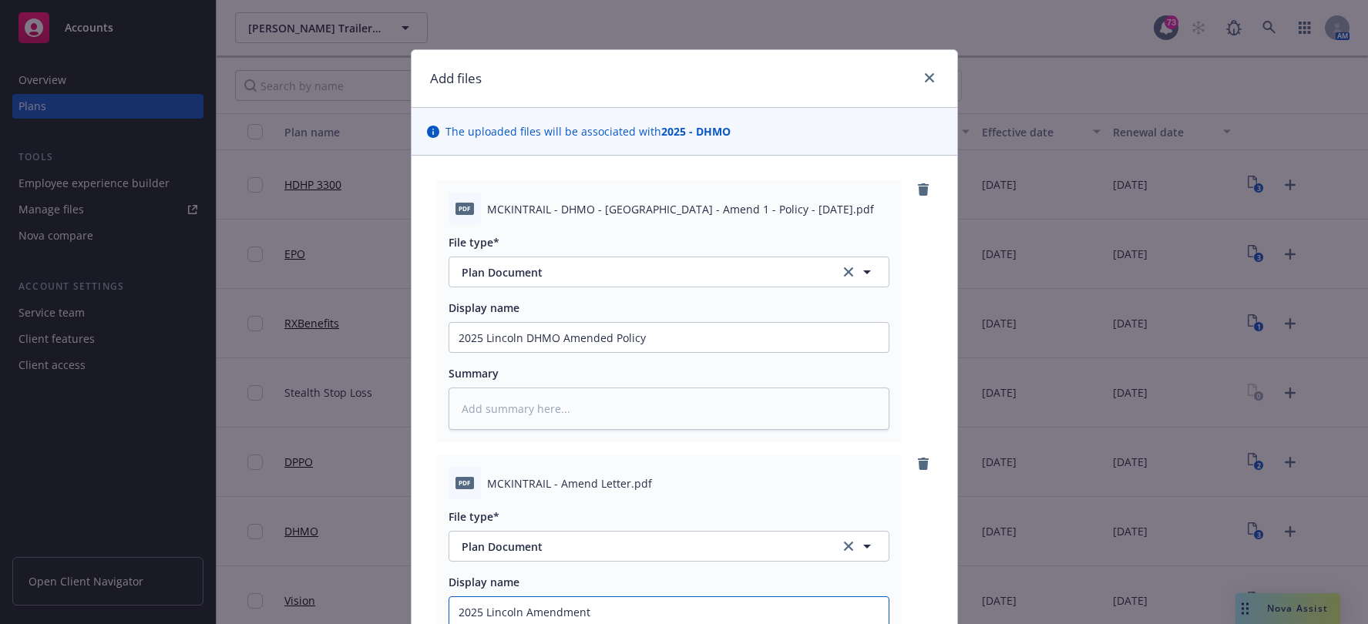
type input "2025 Lincoln Amendment"
type textarea "x"
type input "2025 Lincoln Amendment L"
type textarea "x"
type input "2025 Lincoln Amendment Le"
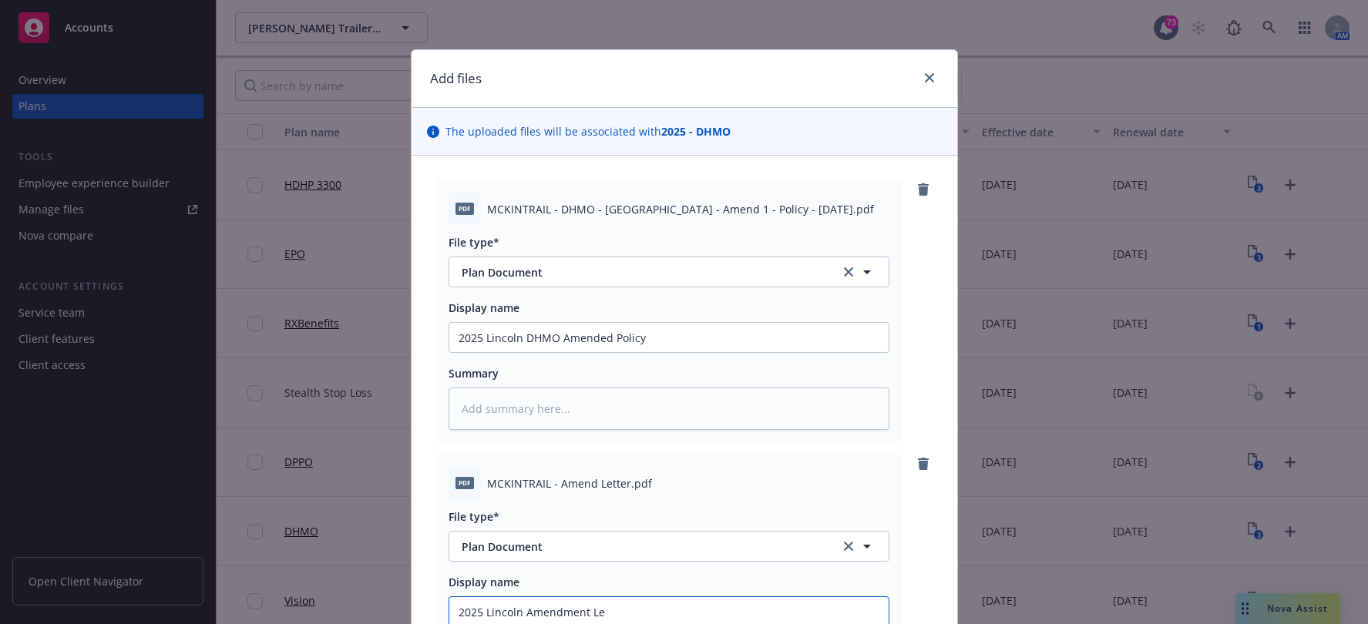
type textarea "x"
type input "2025 Lincoln Amendment Let"
type textarea "x"
type input "2025 Lincoln Amendment Lett"
type textarea "x"
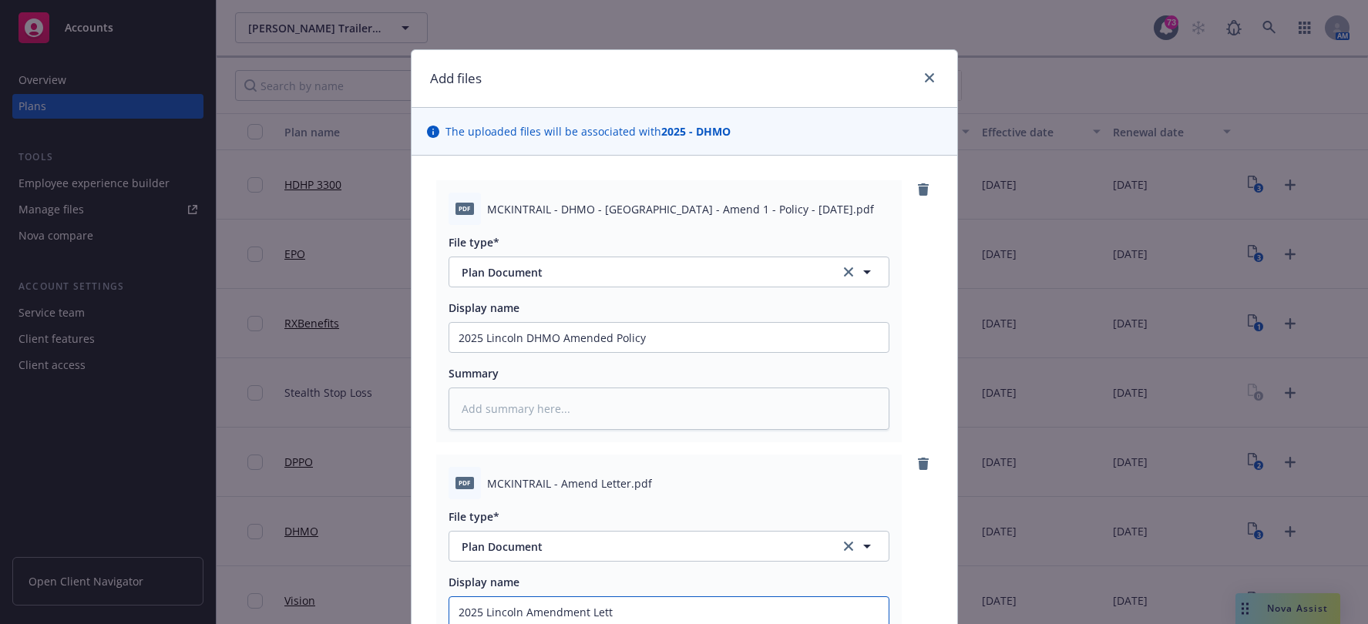
type input "2025 Lincoln Amendment Lette"
type textarea "x"
type input "2025 Lincoln Amendment Letter"
type textarea "x"
type input "2025 Lincoln Amendment Letter"
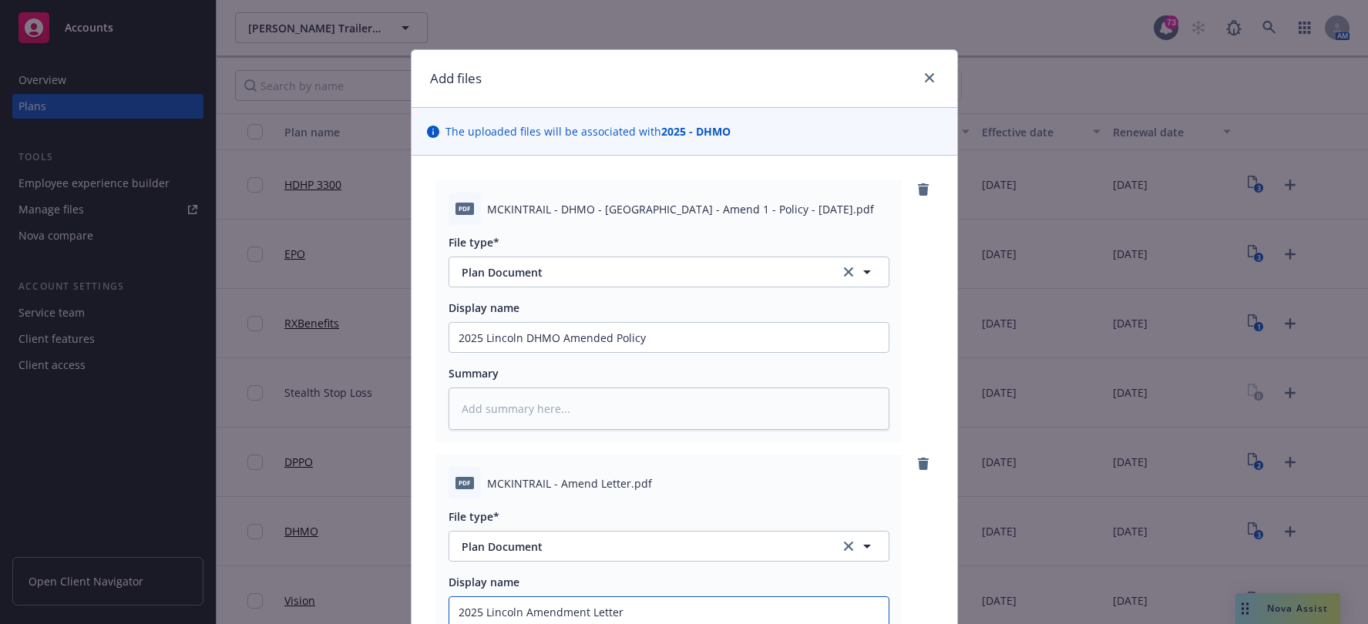
type textarea "x"
type input "2025 Lincoln Amendment Letter M"
type textarea "x"
type input "2025 Lincoln Amendment Letter Mc"
type textarea "x"
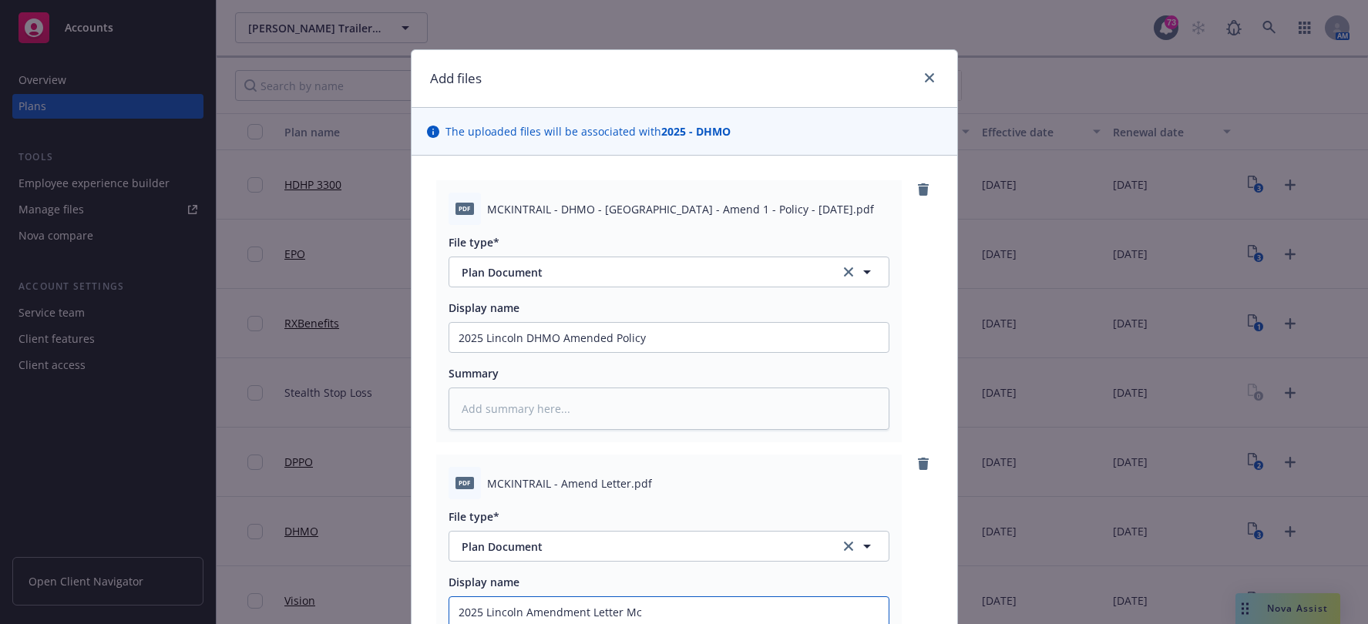
type input "2025 Lincoln Amendment Letter Mck"
type textarea "x"
type input "2025 Lincoln Amendment Letter Mcki"
type textarea "x"
type input "2025 Lincoln Amendment Letter Mckin"
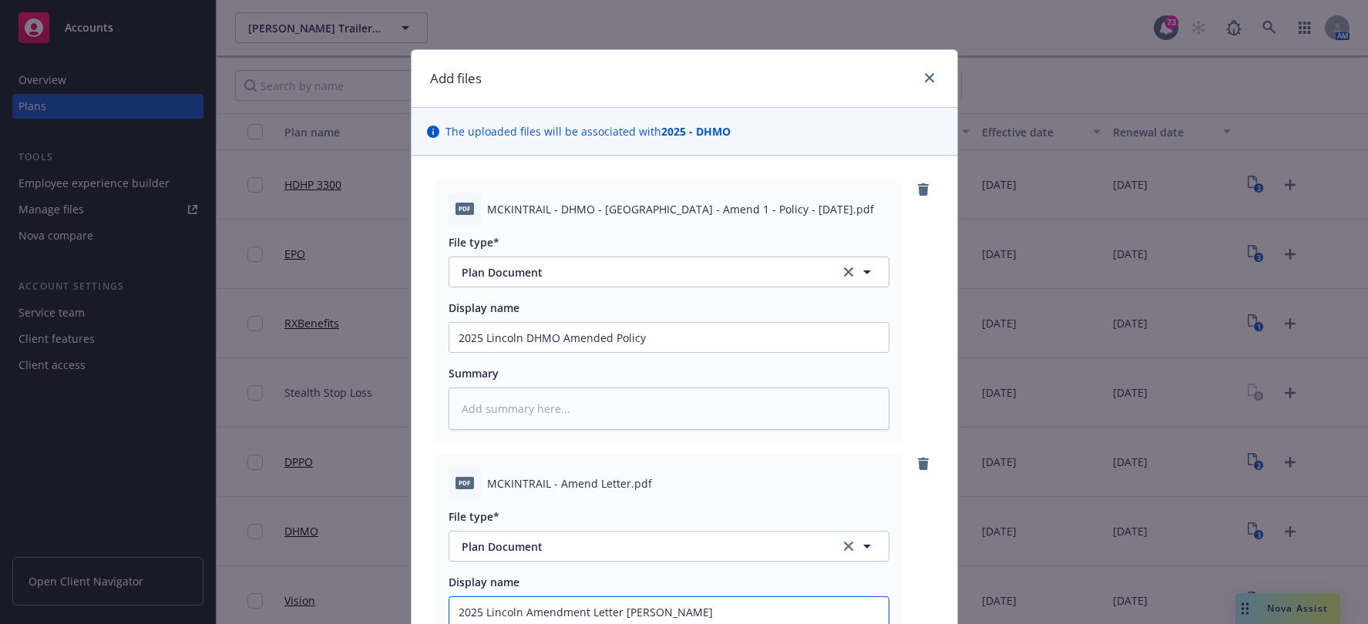
type textarea "x"
type input "2025 Lincoln Amendment Letter Mckinn"
type textarea "x"
type input "2025 Lincoln Amendment Letter Mckinne"
type textarea "x"
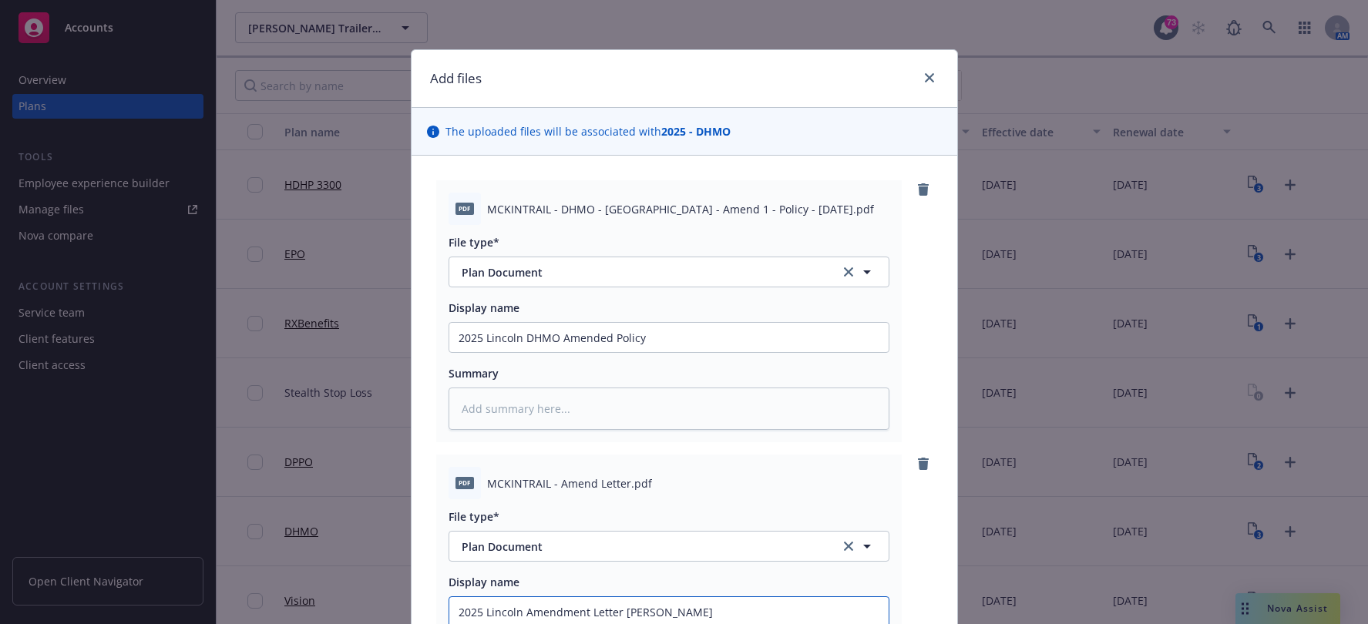
type input "2025 Lincoln Amendment Letter Mckinney"
click at [771, 314] on div "Display name" at bounding box center [668, 308] width 441 height 16
click at [761, 354] on div "File type* Plan Document Plan Document Display name 2025 Lincoln DHMO Amended P…" at bounding box center [668, 327] width 441 height 205
click at [761, 337] on input "2025 Lincoln DHMO Amended Policy" at bounding box center [668, 337] width 439 height 29
type textarea "x"
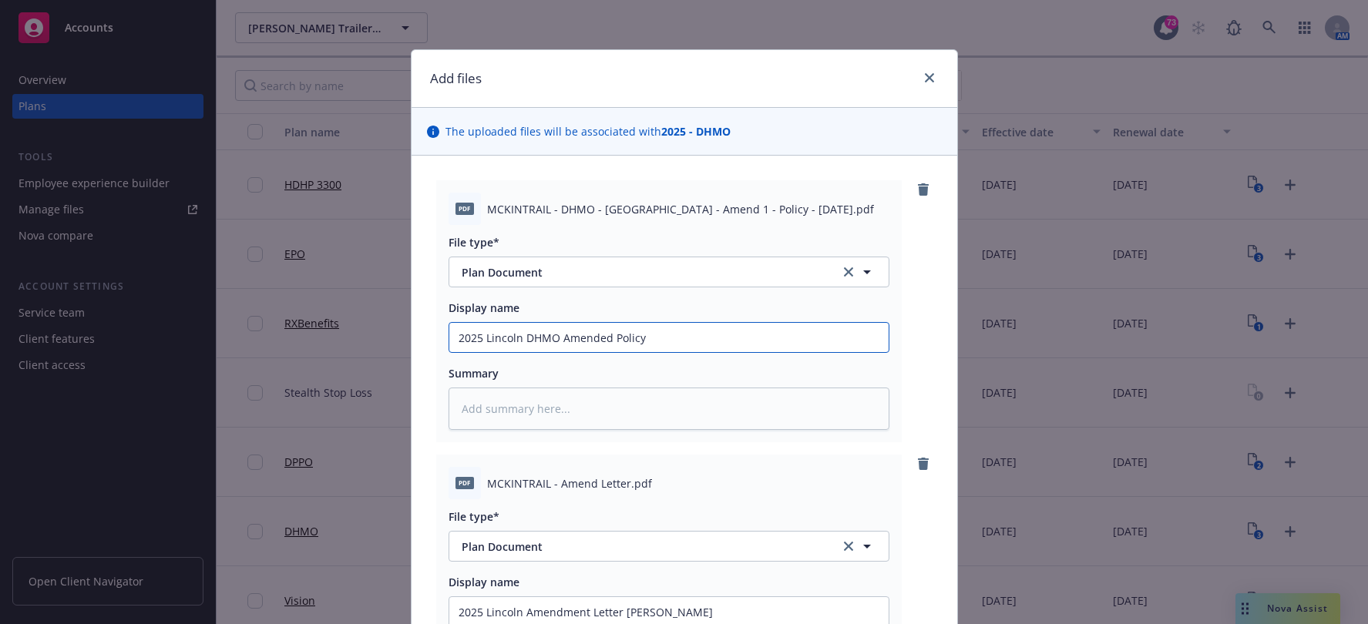
type input "2025 Lincoln DHMO Amended Policy"
type textarea "x"
type input "2025 Lincoln DHMO Amended Policy M"
type textarea "x"
type input "2025 Lincoln DHMO Amended Policy Mc"
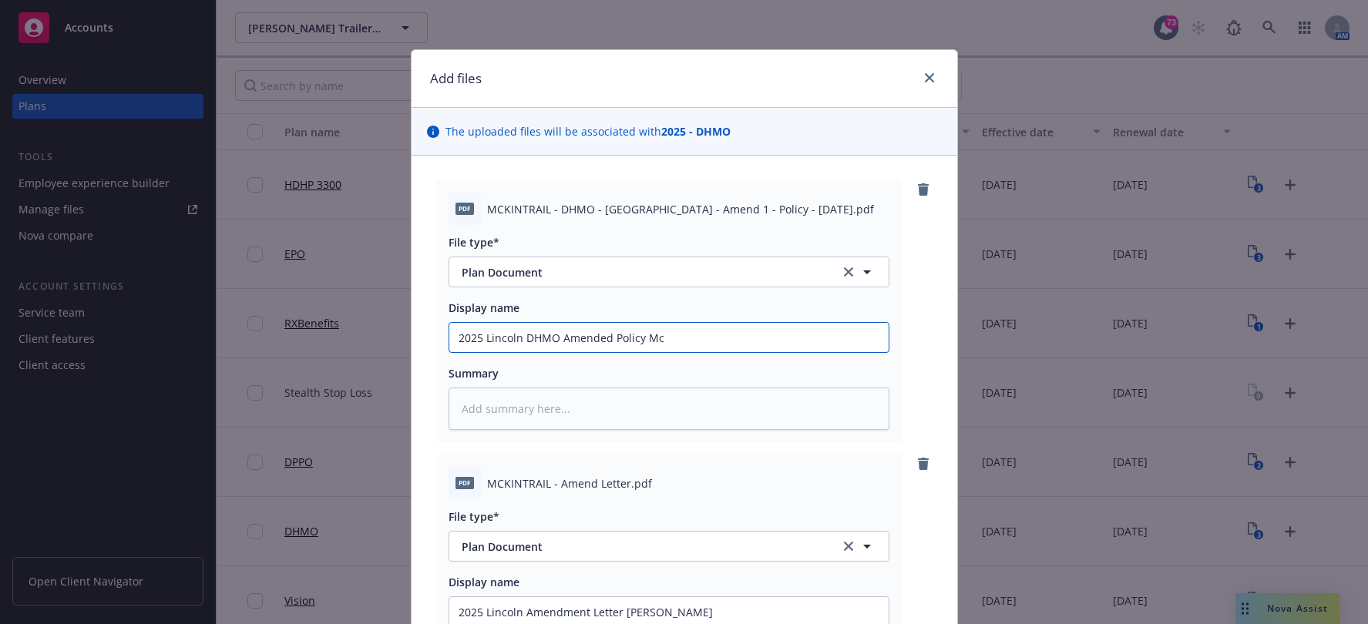
type textarea "x"
type input "2025 Lincoln DHMO Amended Policy Mck"
type textarea "x"
type input "2025 Lincoln DHMO Amended Policy Mcki"
type textarea "x"
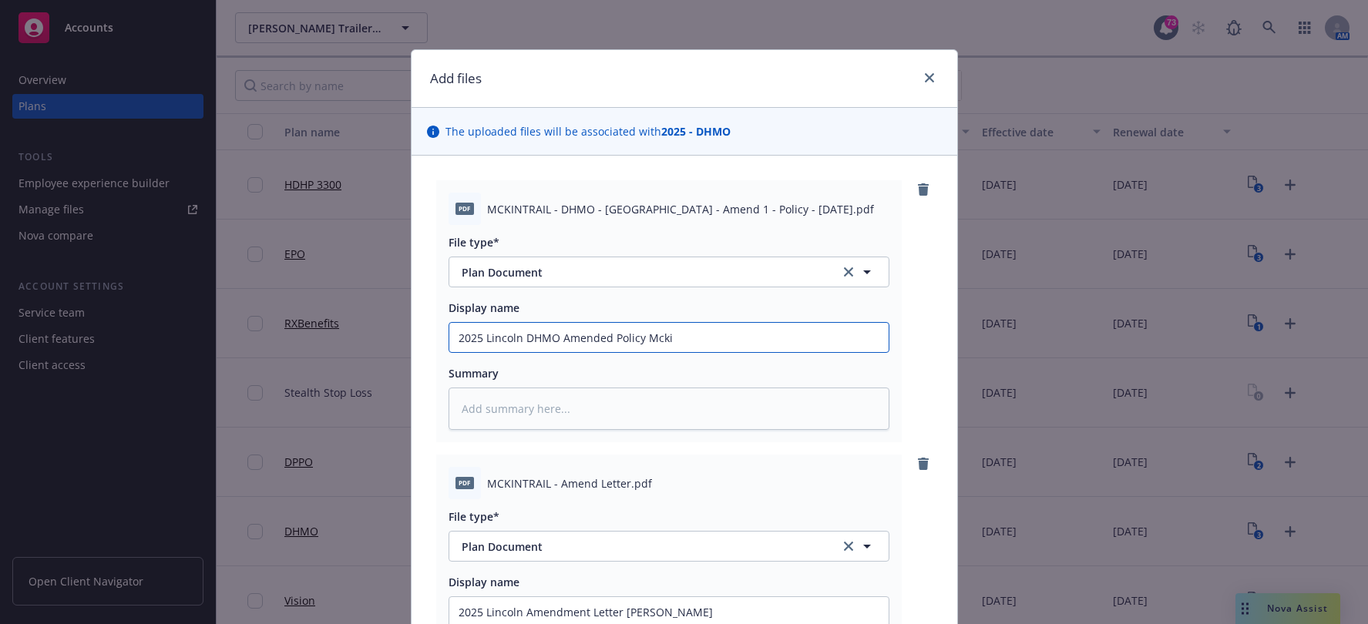
type input "2025 Lincoln DHMO Amended Policy Mckin"
type textarea "x"
type input "2025 Lincoln DHMO Amended Policy Mckinn"
type textarea "x"
type input "2025 Lincoln DHMO Amended Policy Mckinney"
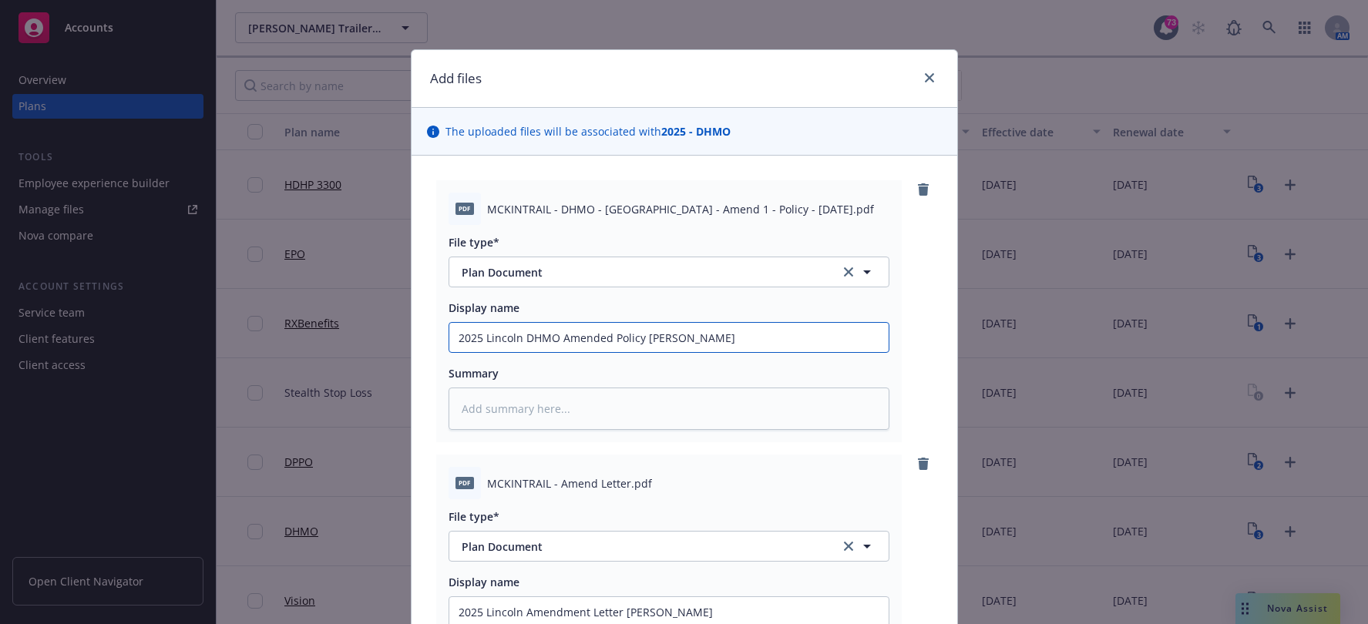
type textarea "x"
type input "2025 Lincoln DHMO Amended Policy Mckinney7"
type textarea "x"
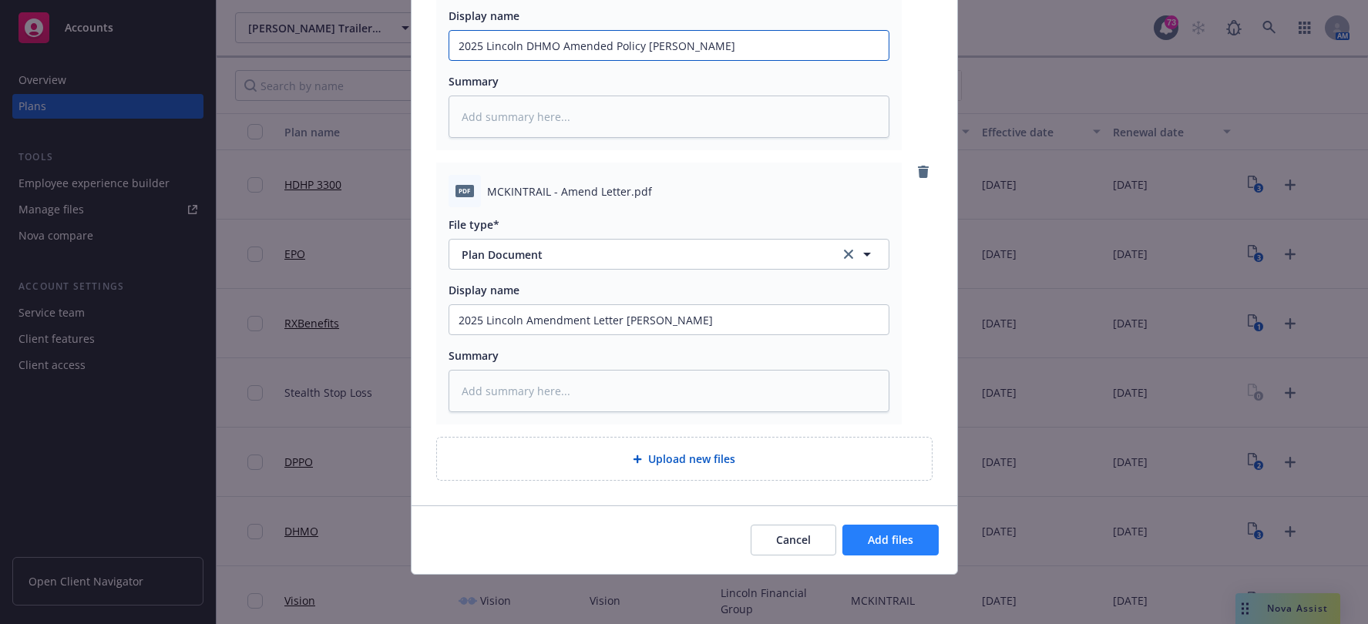
type input "2025 Lincoln DHMO Amended Policy Mckinney"
click at [899, 542] on span "Add files" at bounding box center [890, 539] width 45 height 15
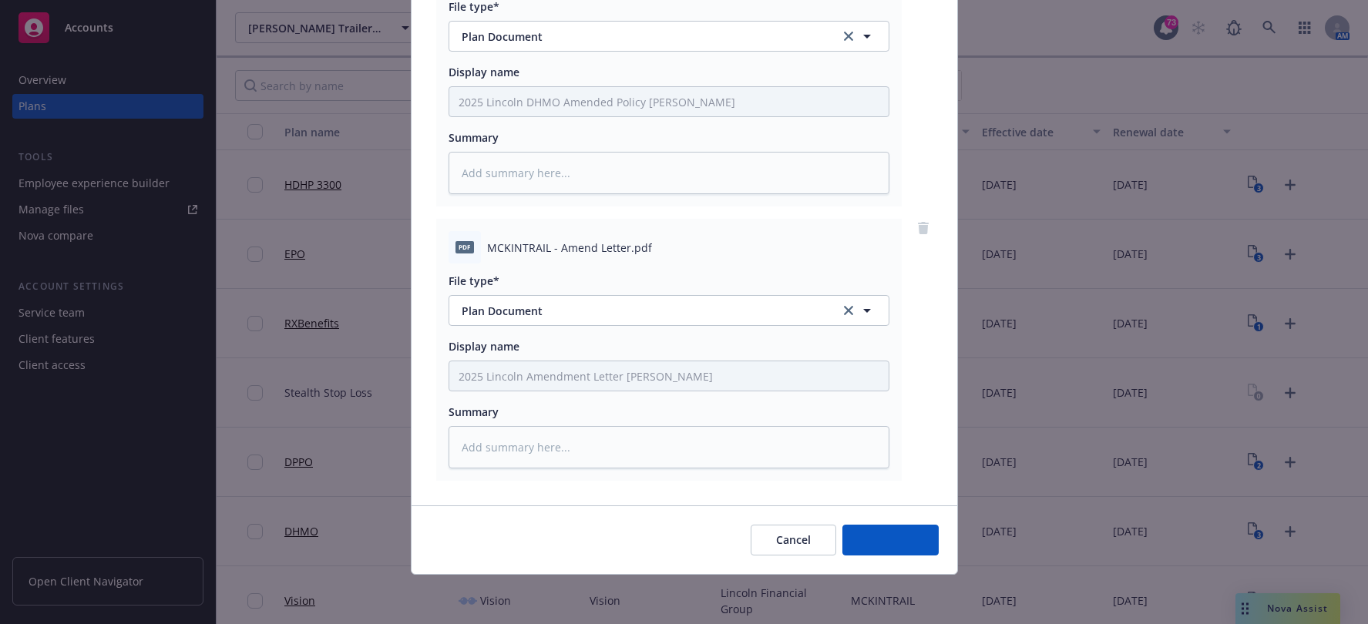
scroll to position [236, 0]
type textarea "x"
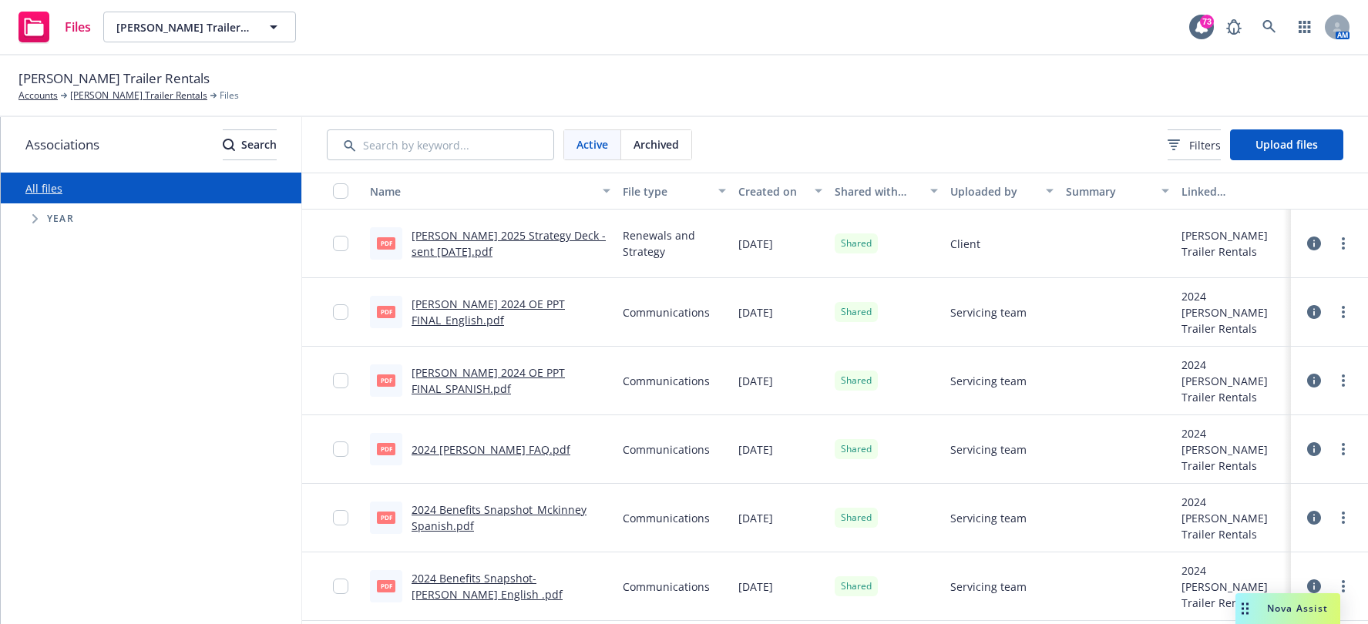
click at [147, 381] on div "All files Accessibility guide for tree Tree Example. Navigate the tree with the…" at bounding box center [151, 398] width 300 height 451
